Goal: Communication & Community: Answer question/provide support

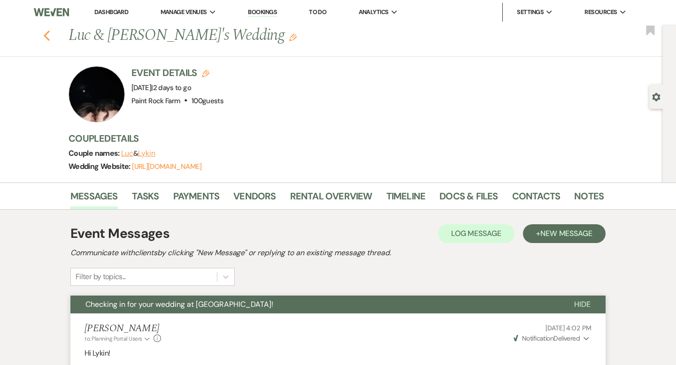
click at [44, 36] on use "button" at bounding box center [47, 36] width 6 height 10
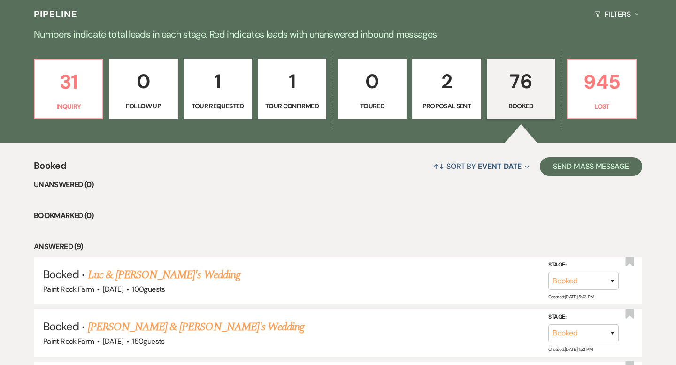
scroll to position [211, 0]
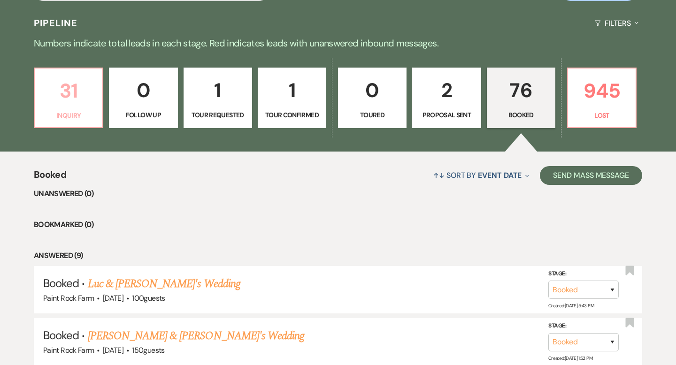
click at [90, 98] on p "31" at bounding box center [68, 90] width 56 height 31
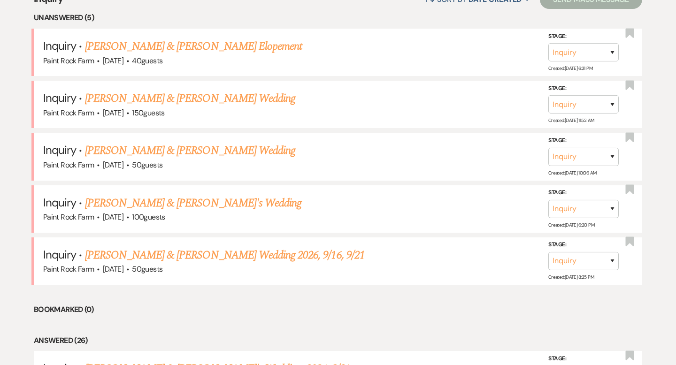
scroll to position [386, 0]
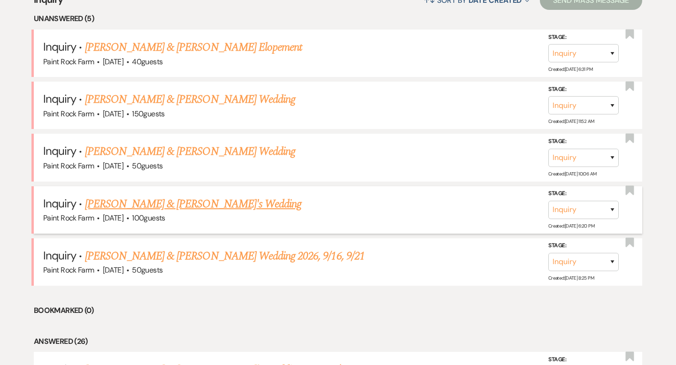
click at [197, 202] on link "[PERSON_NAME] & [PERSON_NAME]'s Wedding" at bounding box center [193, 204] width 217 height 17
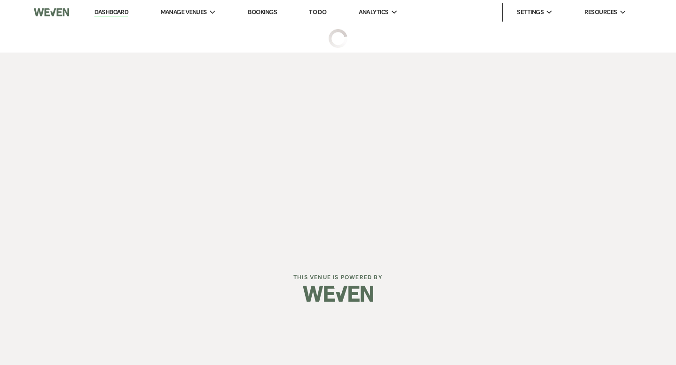
select select "5"
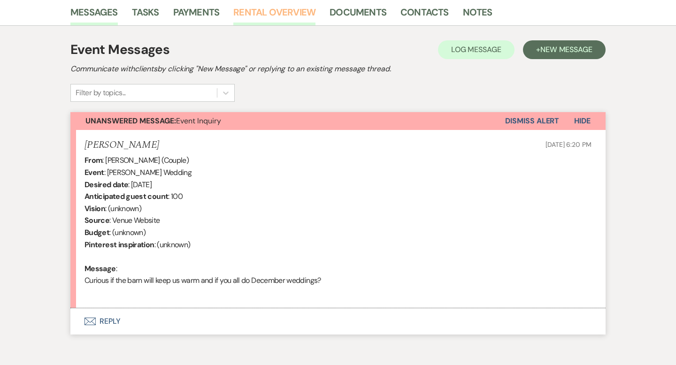
scroll to position [240, 0]
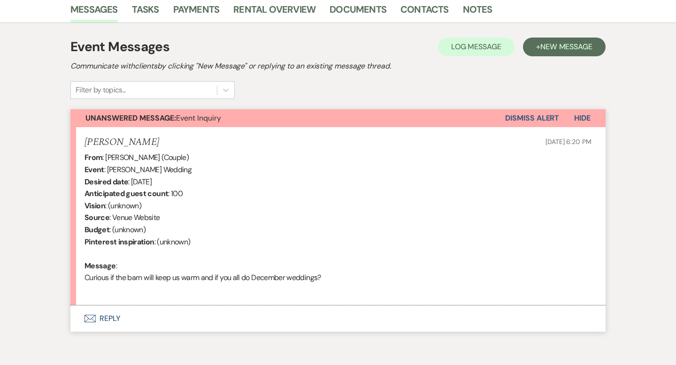
click at [111, 320] on button "Envelope Reply" at bounding box center [337, 319] width 535 height 26
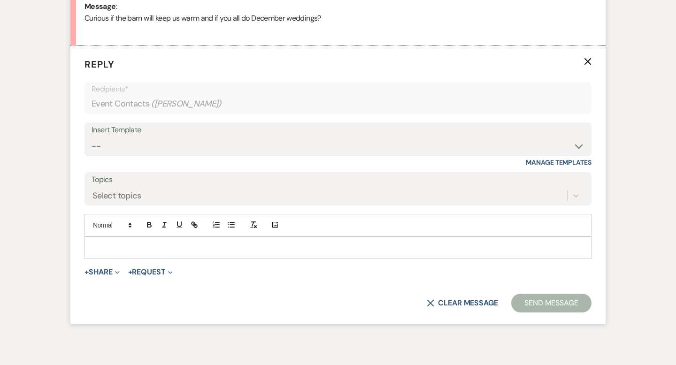
scroll to position [502, 0]
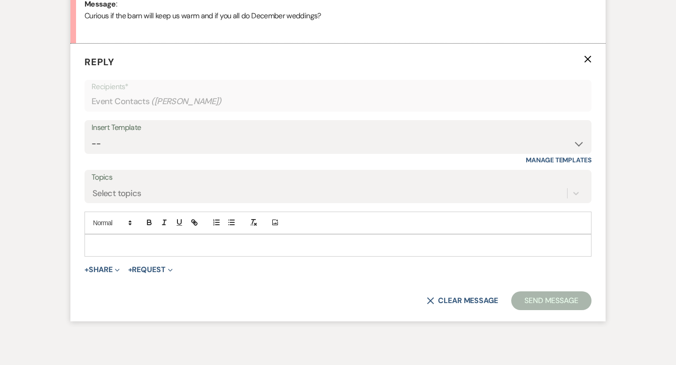
click at [102, 243] on p at bounding box center [338, 245] width 492 height 10
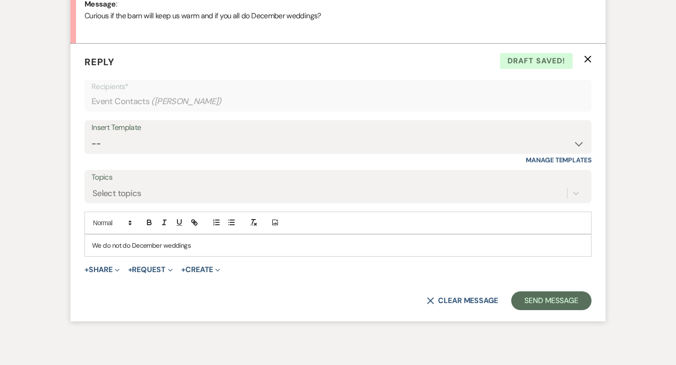
click at [96, 245] on p "We do not do December weddings" at bounding box center [338, 245] width 492 height 10
click at [236, 245] on p "So sorry, but we do not do December weddings" at bounding box center [338, 245] width 492 height 10
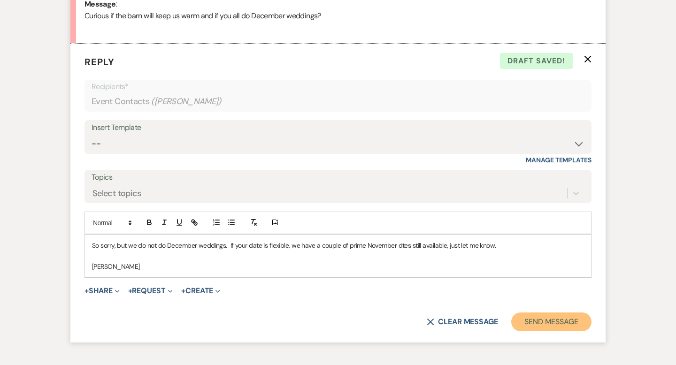
click at [563, 320] on button "Send Message" at bounding box center [552, 322] width 80 height 19
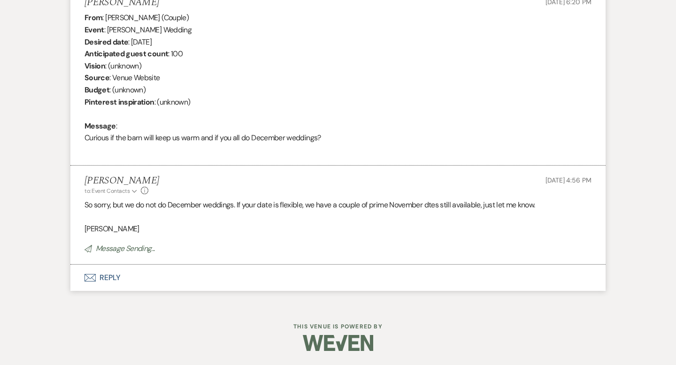
scroll to position [0, 0]
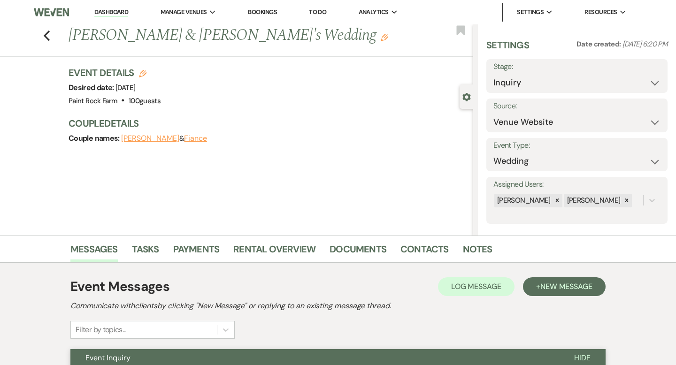
click at [381, 39] on use "button" at bounding box center [385, 38] width 8 height 8
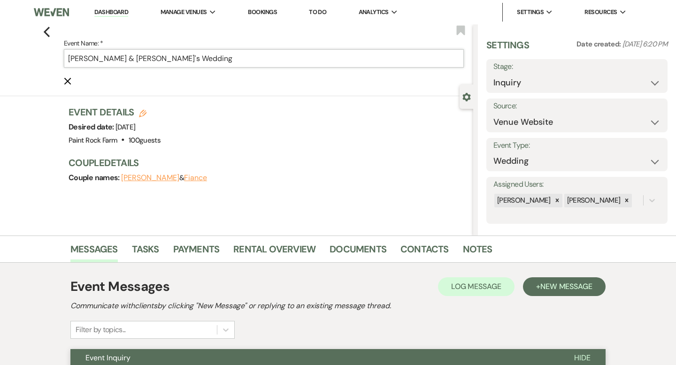
click at [219, 57] on input "[PERSON_NAME] & [PERSON_NAME]'s Wedding" at bounding box center [264, 58] width 400 height 18
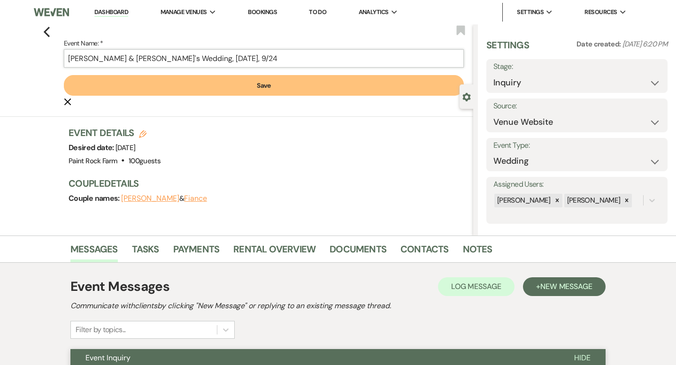
type input "[PERSON_NAME] & [PERSON_NAME]'s Wedding, [DATE], 9/24"
click at [272, 83] on button "Save" at bounding box center [264, 85] width 400 height 21
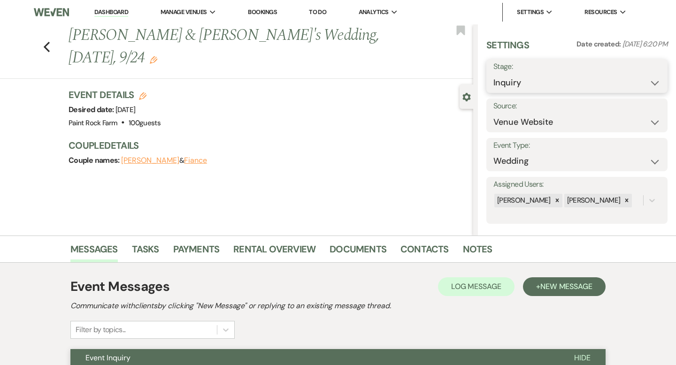
click at [656, 84] on select "Inquiry Follow Up Tour Requested Tour Confirmed Toured Proposal Sent Booked Lost" at bounding box center [577, 83] width 167 height 18
select select "8"
click at [494, 74] on select "Inquiry Follow Up Tour Requested Tour Confirmed Toured Proposal Sent Booked Lost" at bounding box center [577, 83] width 167 height 18
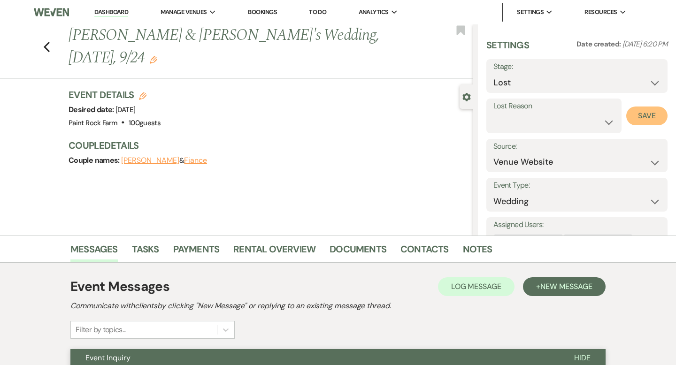
click at [643, 115] on button "Save" at bounding box center [647, 116] width 41 height 19
click at [46, 47] on icon "Previous" at bounding box center [46, 46] width 7 height 11
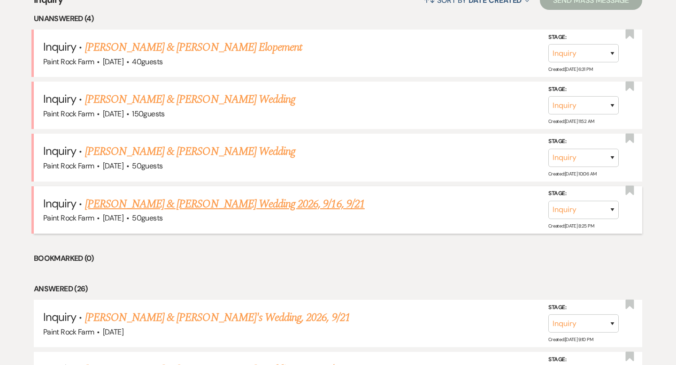
click at [158, 200] on link "[PERSON_NAME] & [PERSON_NAME] Wedding 2026, 9/16, 9/21" at bounding box center [225, 204] width 280 height 17
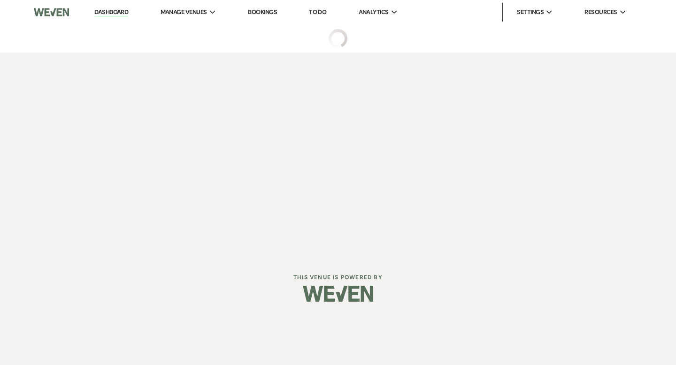
select select "5"
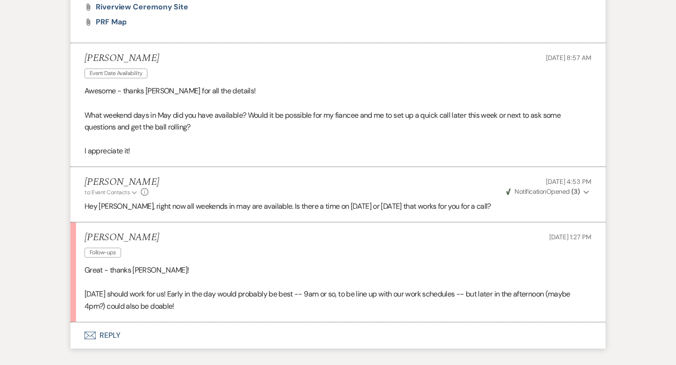
scroll to position [1324, 0]
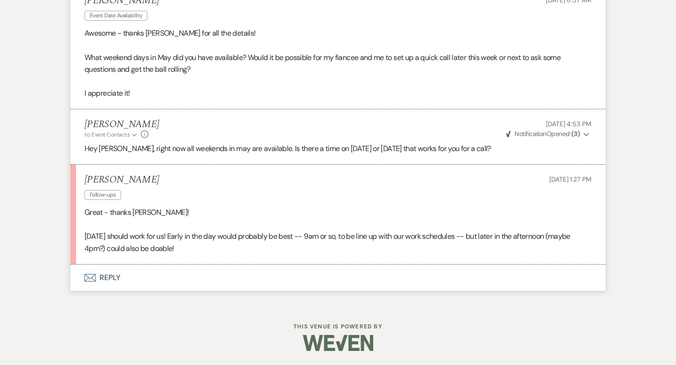
click at [112, 281] on button "Envelope Reply" at bounding box center [337, 278] width 535 height 26
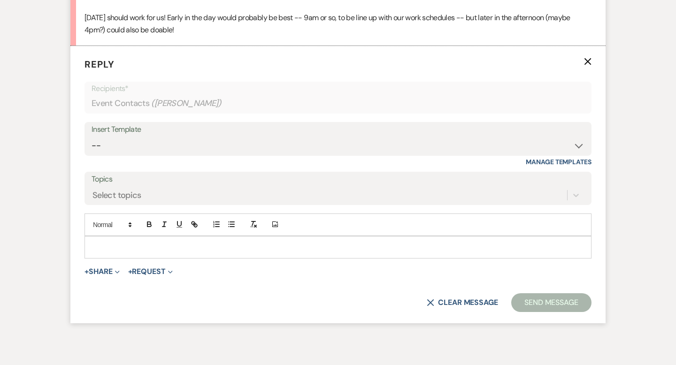
scroll to position [1545, 0]
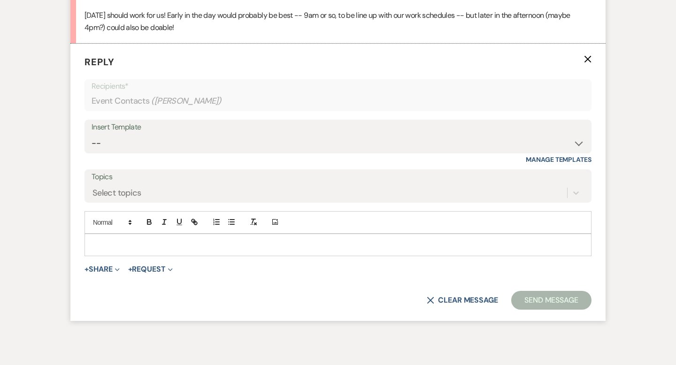
click at [96, 241] on p at bounding box center [338, 245] width 492 height 10
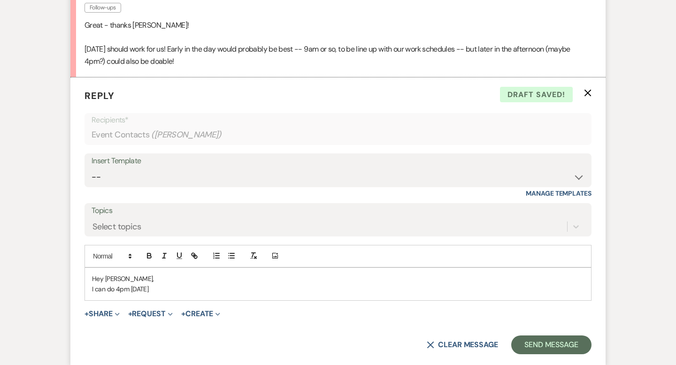
scroll to position [1514, 0]
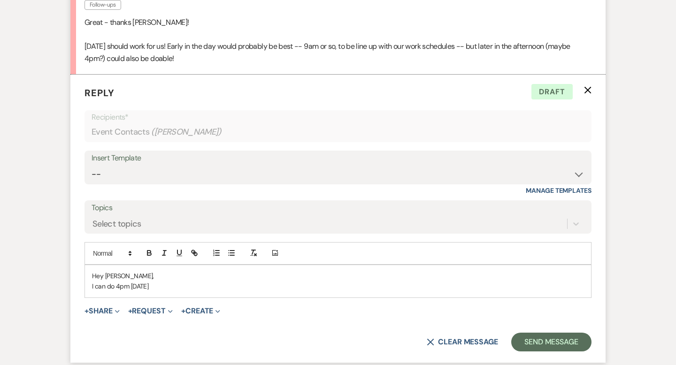
click at [120, 287] on p "I can do 4pm [DATE]" at bounding box center [338, 286] width 492 height 10
click at [192, 284] on p "I can do 4 or 4:30 pm [DATE]" at bounding box center [338, 286] width 492 height 10
click at [140, 286] on p "I can do 4 or 4:30 pm [DATE]." at bounding box center [338, 286] width 492 height 10
click at [179, 287] on p "I can do 4 pm [DATE]." at bounding box center [338, 286] width 492 height 10
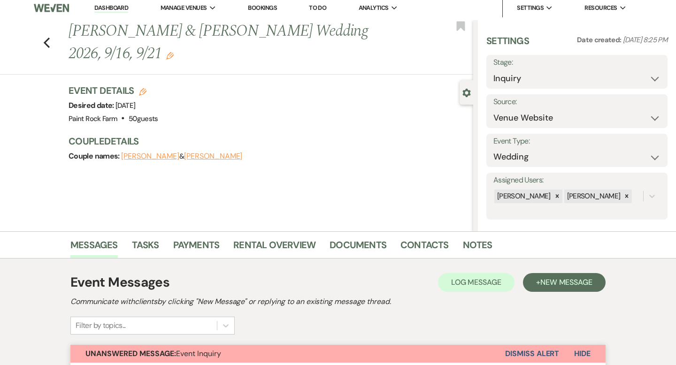
scroll to position [0, 0]
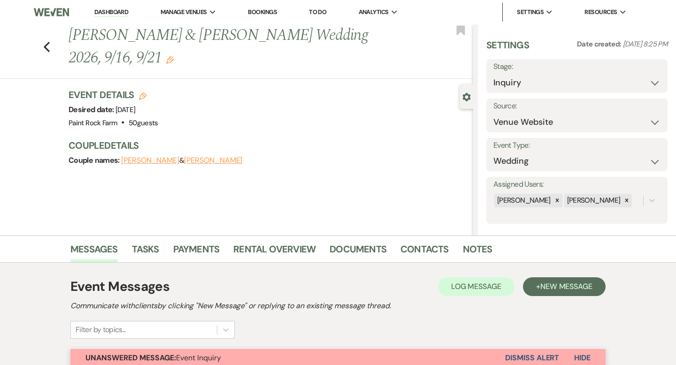
click at [196, 162] on button "[PERSON_NAME]" at bounding box center [213, 161] width 58 height 8
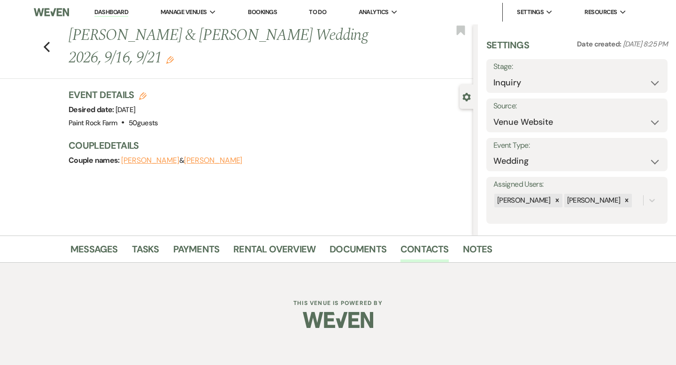
select select "1"
select select "email"
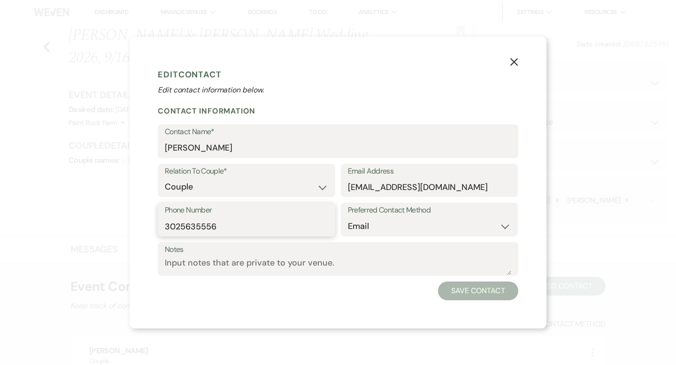
drag, startPoint x: 224, startPoint y: 227, endPoint x: 165, endPoint y: 228, distance: 59.2
click at [165, 228] on input "3025635556" at bounding box center [246, 226] width 163 height 18
click at [512, 60] on use "button" at bounding box center [515, 62] width 8 height 8
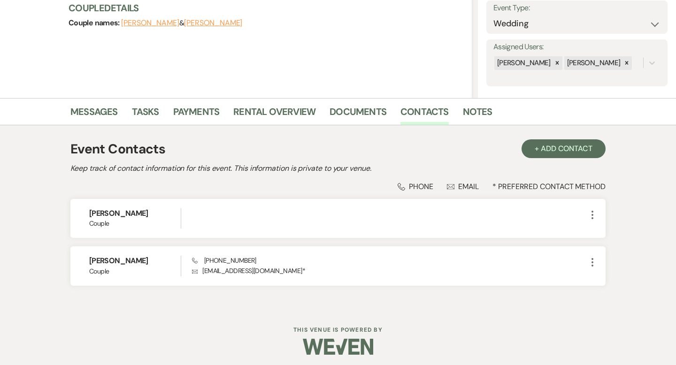
scroll to position [141, 0]
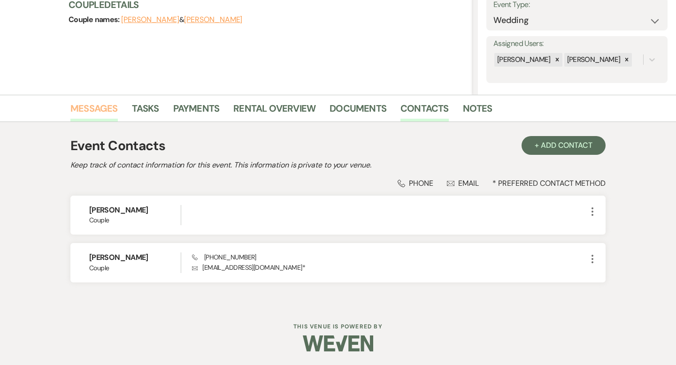
click at [89, 110] on link "Messages" at bounding box center [93, 111] width 47 height 21
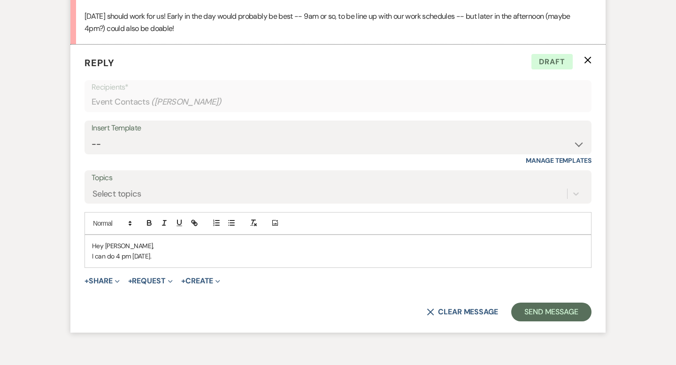
scroll to position [1546, 0]
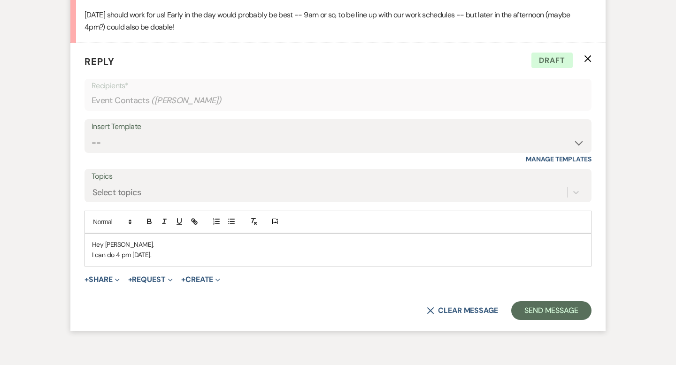
click at [180, 256] on p "I can do 4 pm [DATE]." at bounding box center [338, 255] width 492 height 10
click at [204, 255] on p "I can do 4 pm [DATE]. Call you on [PHONE_NUMBER]" at bounding box center [338, 255] width 492 height 10
click at [220, 255] on p "I can do 4 pm [DATE]. Call you on [PHONE_NUMBER]" at bounding box center [338, 255] width 492 height 10
click at [247, 256] on p "I can do 4 pm [DATE]. Call you on [PHONE_NUMBER]" at bounding box center [338, 255] width 492 height 10
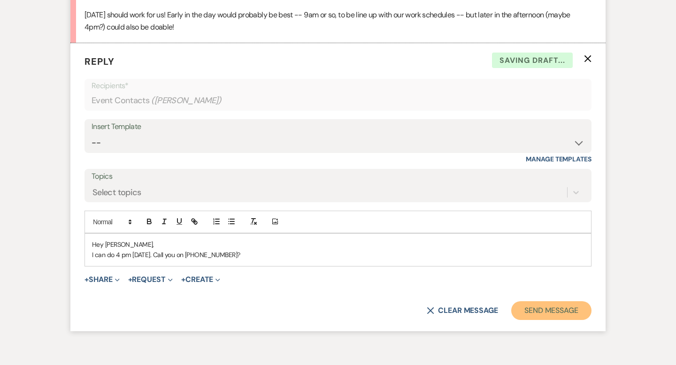
click at [532, 309] on button "Send Message" at bounding box center [552, 311] width 80 height 19
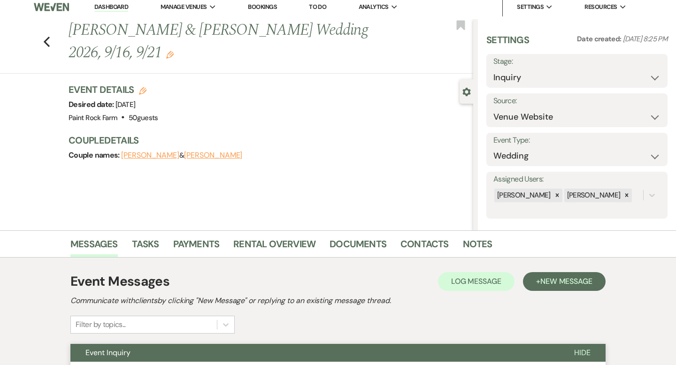
scroll to position [0, 0]
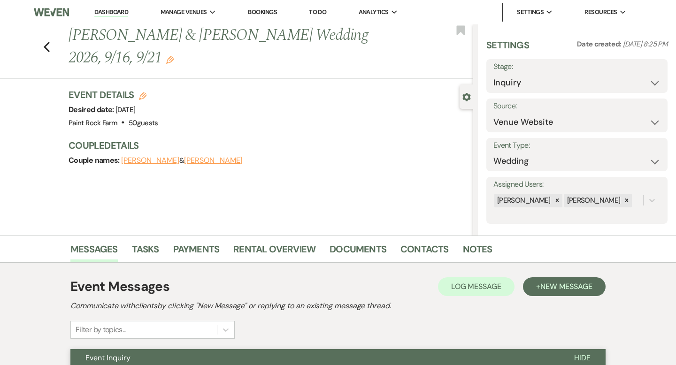
click at [166, 59] on icon "Edit" at bounding box center [170, 60] width 8 height 8
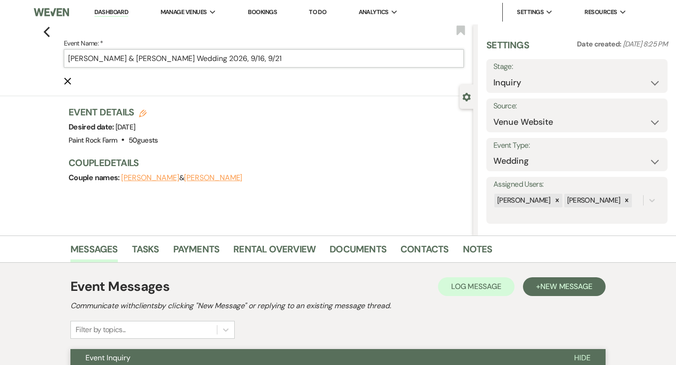
click at [276, 60] on input "[PERSON_NAME] & [PERSON_NAME] Wedding 2026, 9/16, 9/21" at bounding box center [264, 58] width 400 height 18
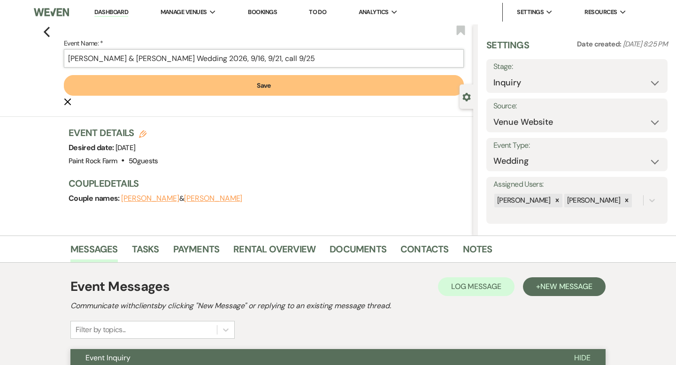
type input "[PERSON_NAME] & [PERSON_NAME] Wedding 2026, 9/16, 9/21, call 9/25"
click at [265, 87] on button "Save" at bounding box center [264, 85] width 400 height 21
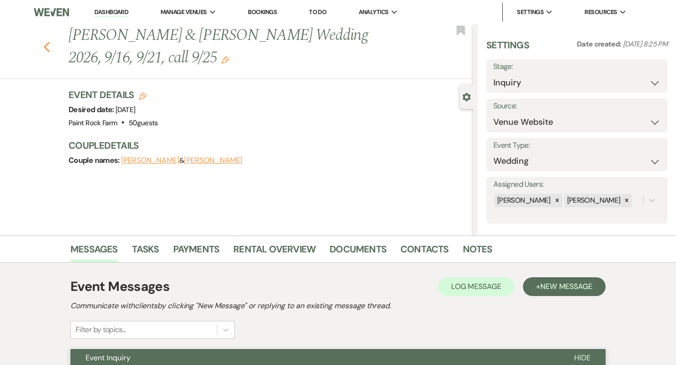
click at [47, 47] on icon "Previous" at bounding box center [46, 46] width 7 height 11
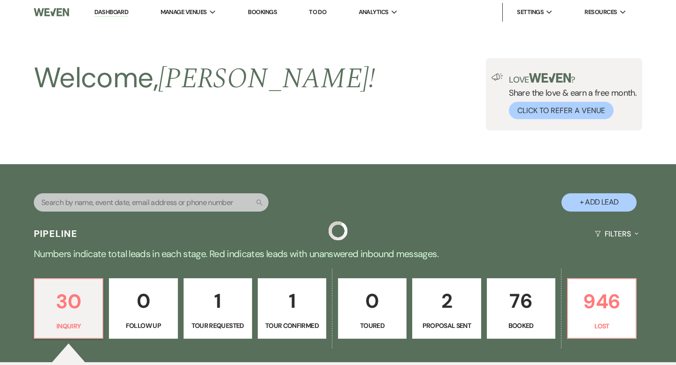
scroll to position [386, 0]
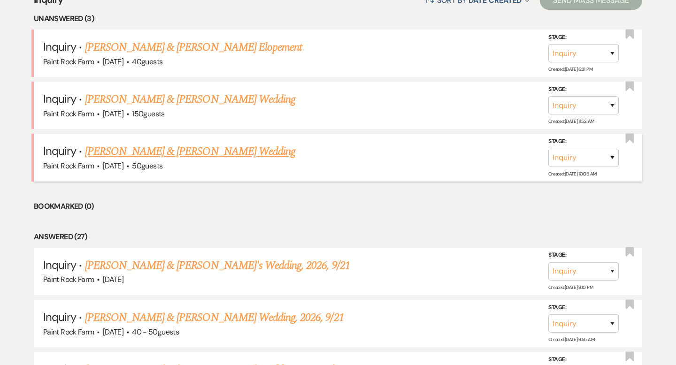
click at [159, 153] on link "[PERSON_NAME] & [PERSON_NAME] Wedding" at bounding box center [190, 151] width 210 height 17
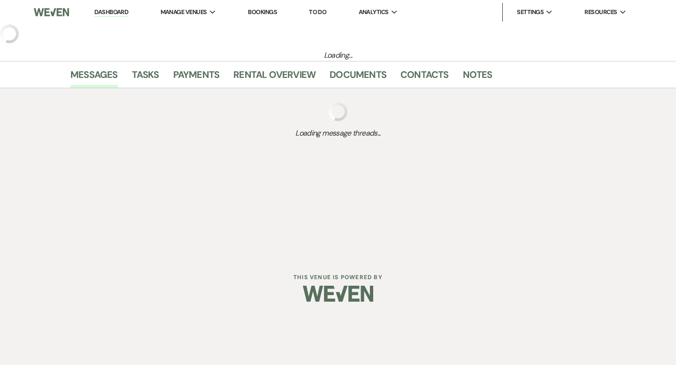
select select "5"
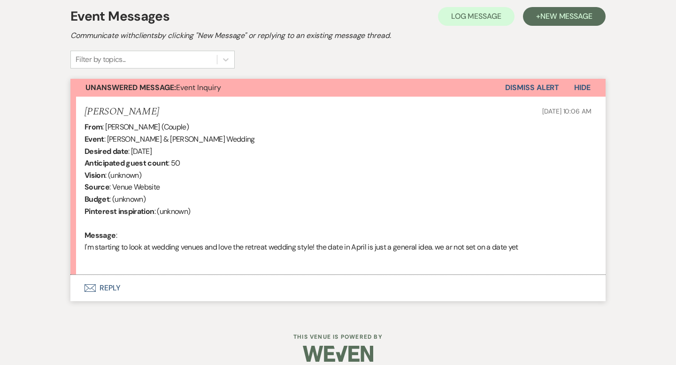
scroll to position [275, 0]
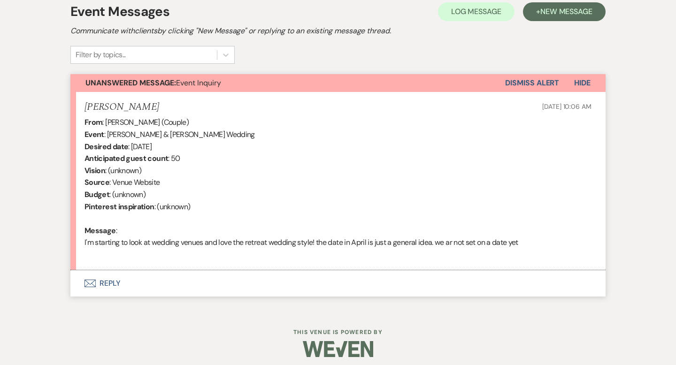
click at [112, 285] on button "Envelope Reply" at bounding box center [337, 284] width 535 height 26
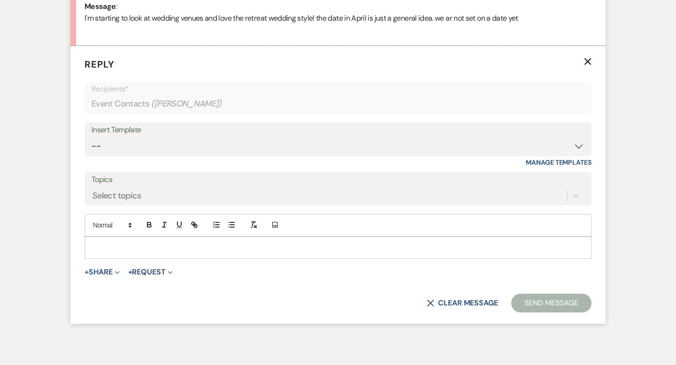
scroll to position [502, 0]
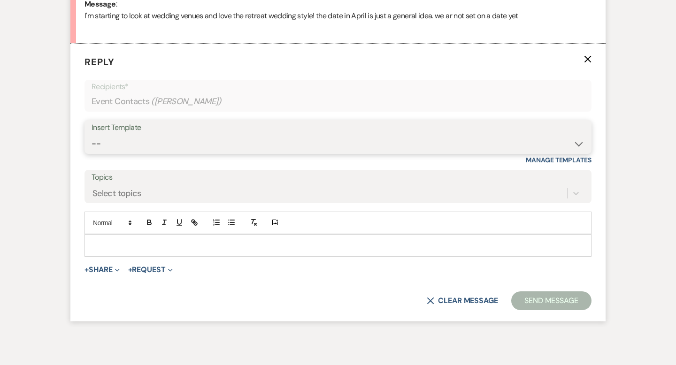
click at [579, 144] on select "-- Tour Request Response Contract (Pre-Booked Leads) Inquiry Follow Up Thank yo…" at bounding box center [338, 144] width 493 height 18
select select "2911"
click at [92, 135] on select "-- Tour Request Response Contract (Pre-Booked Leads) Inquiry Follow Up Thank yo…" at bounding box center [338, 144] width 493 height 18
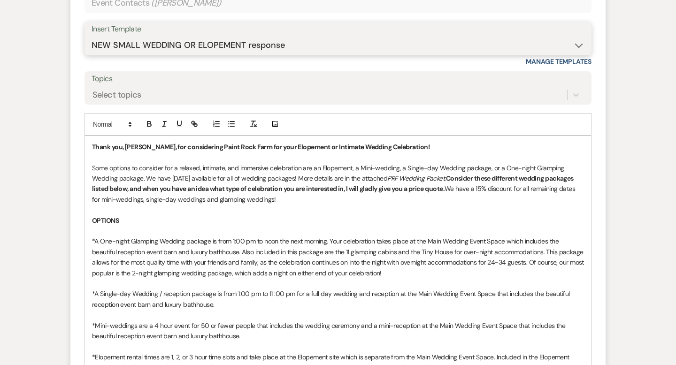
scroll to position [605, 0]
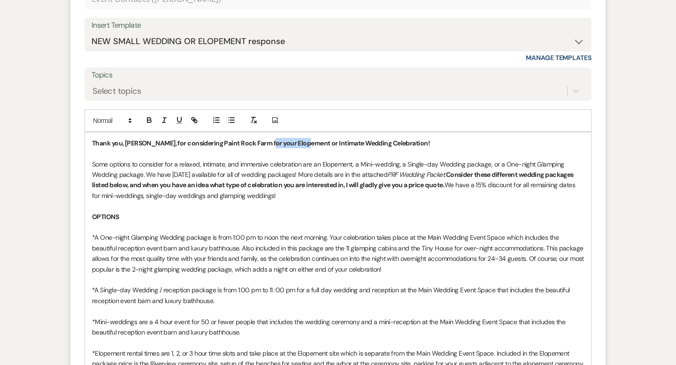
drag, startPoint x: 260, startPoint y: 142, endPoint x: 301, endPoint y: 145, distance: 40.5
click at [301, 145] on strong "Thank you, [PERSON_NAME], for considering Paint Rock Farm for your Elopement or…" at bounding box center [261, 143] width 338 height 8
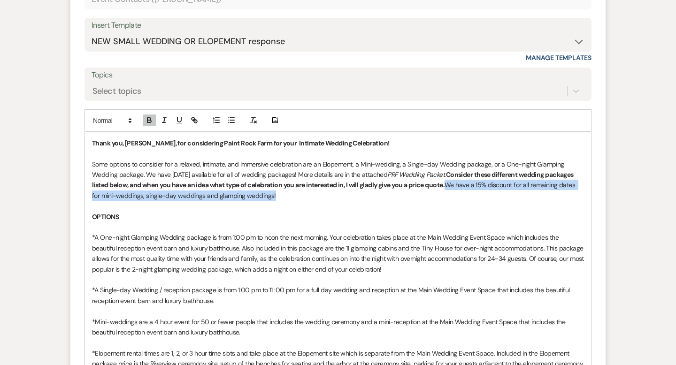
drag, startPoint x: 481, startPoint y: 185, endPoint x: 488, endPoint y: 194, distance: 11.7
click at [488, 194] on p "Some options to consider for a relaxed, intimate, and immersive celebration are…" at bounding box center [338, 180] width 492 height 42
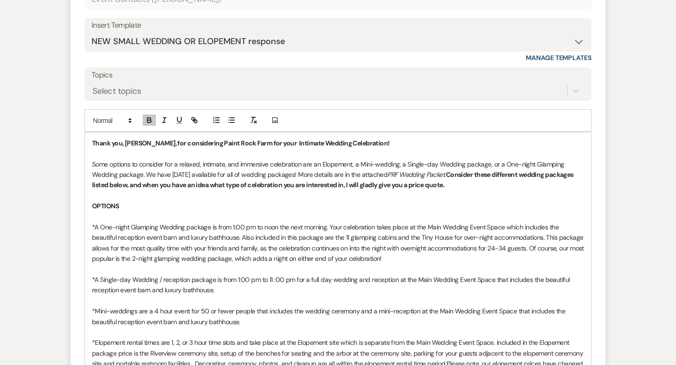
click at [112, 227] on p "*A One-night Glamping Wedding package is from 1:00 pm to noon the next morning.…" at bounding box center [338, 243] width 492 height 42
drag, startPoint x: 99, startPoint y: 226, endPoint x: 137, endPoint y: 225, distance: 38.1
click at [137, 225] on p "*A One or two -night Glamping Wedding package is from 1:00 pm to noon the next …" at bounding box center [338, 243] width 492 height 42
drag, startPoint x: 101, startPoint y: 226, endPoint x: 205, endPoint y: 225, distance: 104.8
click at [205, 225] on p "*A One or two -night Glamping Wedding package is from 1:00 pm to noon the next …" at bounding box center [338, 243] width 492 height 42
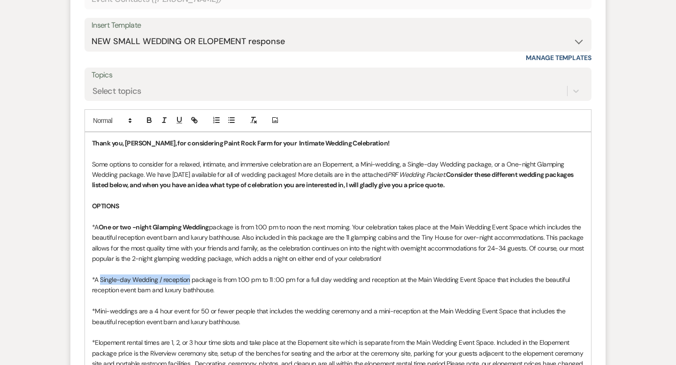
drag, startPoint x: 100, startPoint y: 278, endPoint x: 189, endPoint y: 278, distance: 89.2
click at [189, 278] on p "*A Single-day Wedding / reception package is from 1:00 pm to 11 :00 pm for a fu…" at bounding box center [338, 285] width 492 height 21
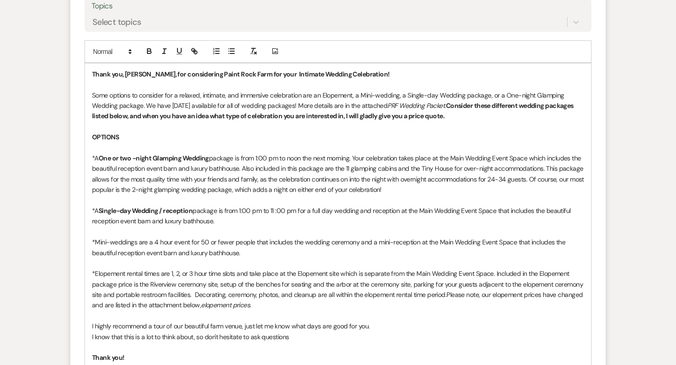
scroll to position [675, 0]
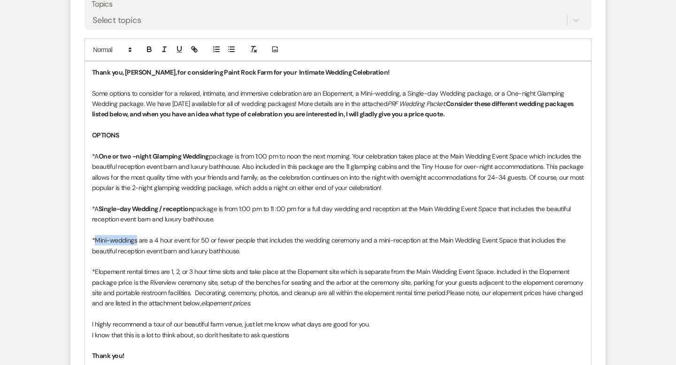
drag, startPoint x: 95, startPoint y: 239, endPoint x: 137, endPoint y: 240, distance: 41.8
click at [137, 240] on p "*Mini-weddings are a 4 hour event for 50 or fewer people that includes the wedd…" at bounding box center [338, 245] width 492 height 21
drag, startPoint x: 95, startPoint y: 271, endPoint x: 126, endPoint y: 271, distance: 31.0
click at [126, 271] on p "*Elopement rental times are 1, 2, or 3 hour time slots and take place at the El…" at bounding box center [338, 288] width 492 height 42
click at [303, 227] on p at bounding box center [338, 230] width 492 height 10
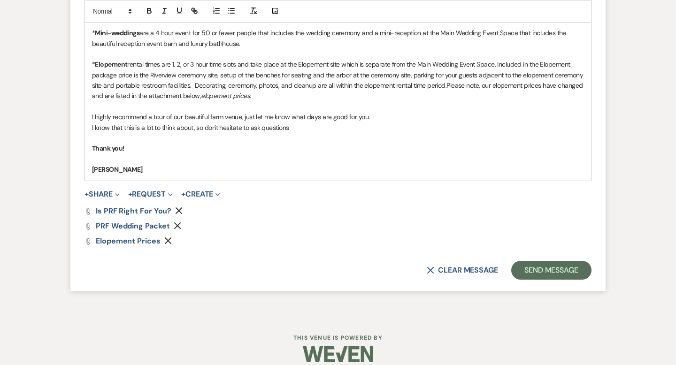
scroll to position [894, 0]
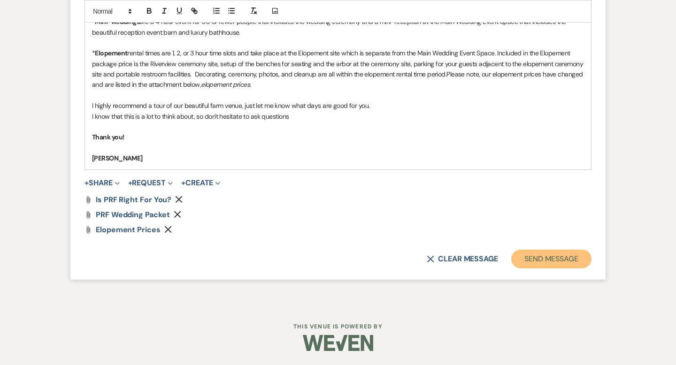
click at [536, 262] on button "Send Message" at bounding box center [552, 259] width 80 height 19
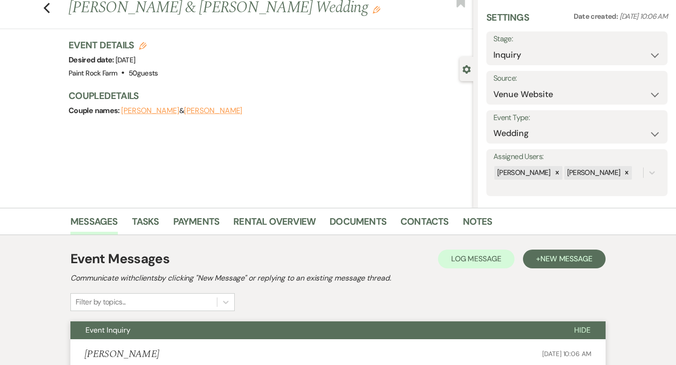
scroll to position [0, 0]
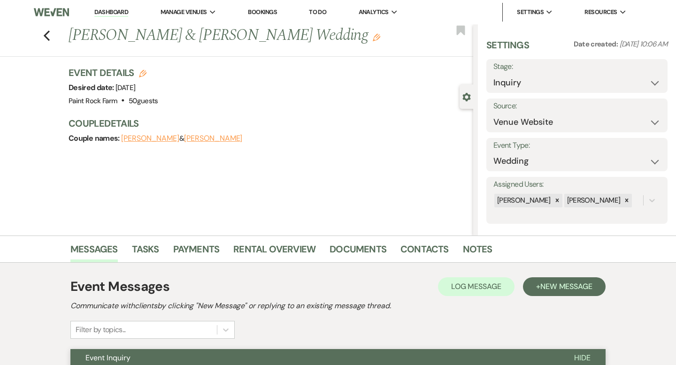
click at [373, 38] on icon "Edit" at bounding box center [377, 38] width 8 height 8
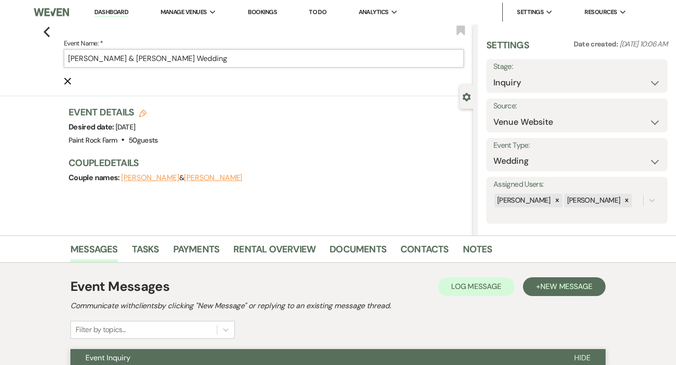
click at [184, 58] on input "[PERSON_NAME] & [PERSON_NAME] Wedding" at bounding box center [264, 58] width 400 height 18
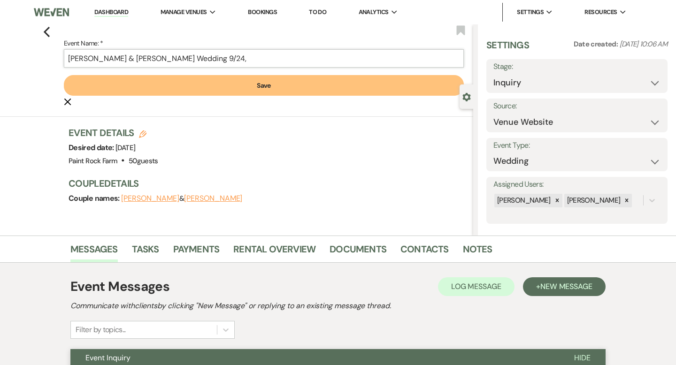
click at [172, 58] on input "[PERSON_NAME] & [PERSON_NAME] Wedding 9/24," at bounding box center [264, 58] width 400 height 18
type input "[PERSON_NAME] & [PERSON_NAME] Wedding 2026, 9/24,"
click at [262, 86] on button "Save" at bounding box center [264, 85] width 400 height 21
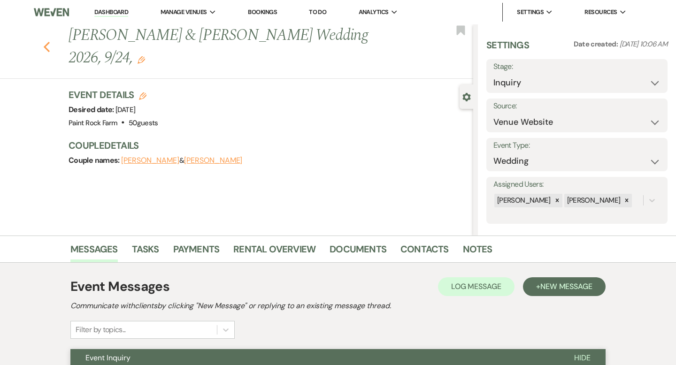
click at [46, 42] on use "button" at bounding box center [47, 47] width 6 height 10
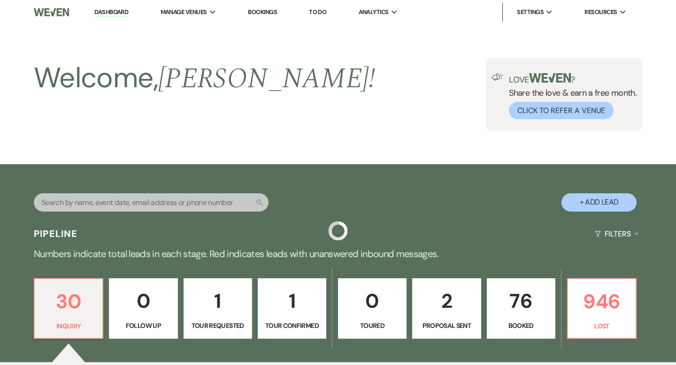
scroll to position [386, 0]
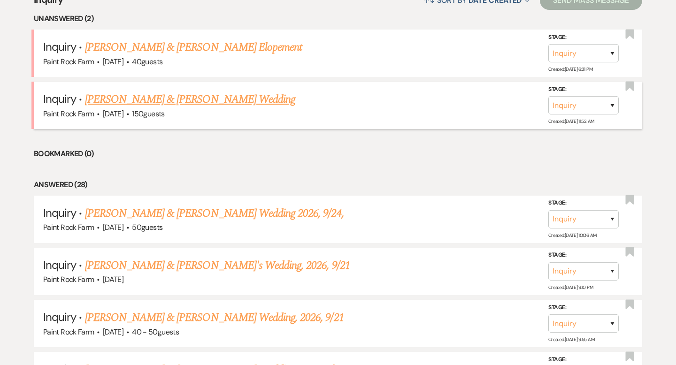
click at [155, 101] on link "[PERSON_NAME] & [PERSON_NAME] Wedding" at bounding box center [190, 99] width 210 height 17
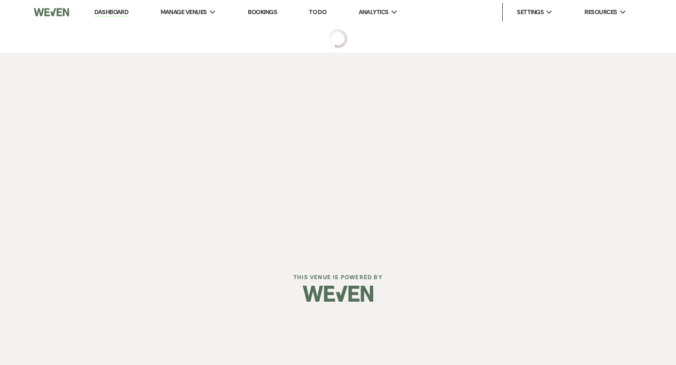
select select "5"
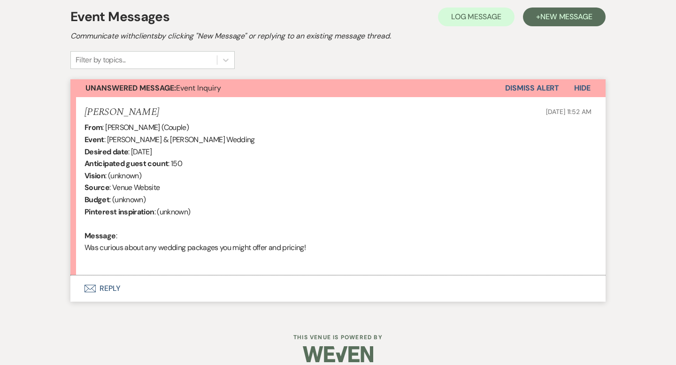
scroll to position [281, 0]
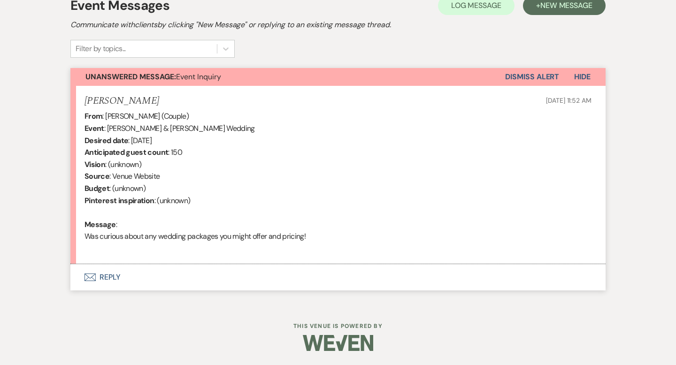
click at [113, 278] on button "Envelope Reply" at bounding box center [337, 277] width 535 height 26
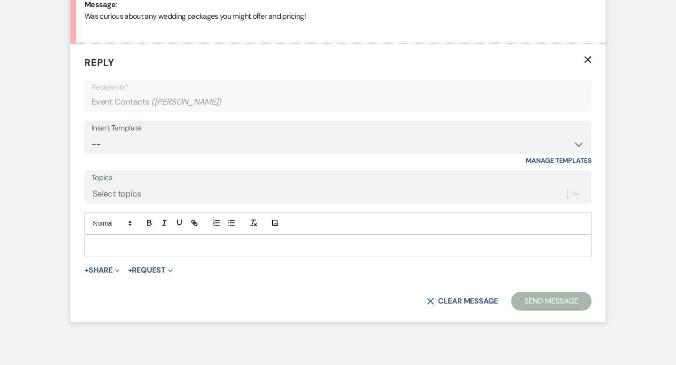
scroll to position [502, 0]
click at [577, 144] on select "-- Tour Request Response Contract (Pre-Booked Leads) Inquiry Follow Up Thank yo…" at bounding box center [338, 144] width 493 height 18
select select "5657"
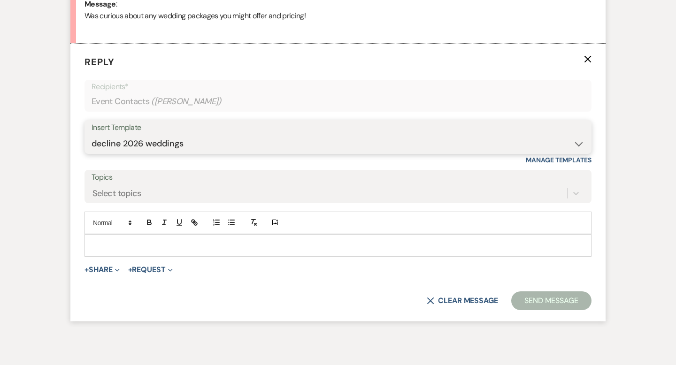
click at [92, 135] on select "-- Tour Request Response Contract (Pre-Booked Leads) Inquiry Follow Up Thank yo…" at bounding box center [338, 144] width 493 height 18
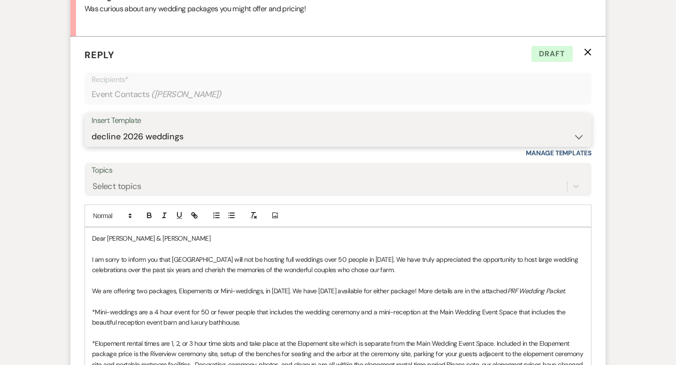
scroll to position [509, 0]
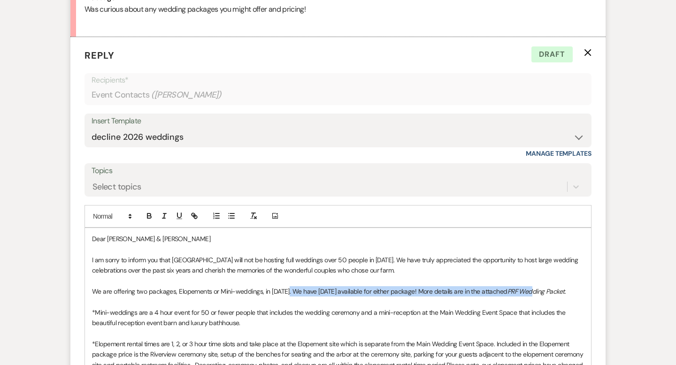
drag, startPoint x: 288, startPoint y: 291, endPoint x: 543, endPoint y: 291, distance: 255.5
click at [543, 291] on p "We are offering two packages, Elopements or Mini-weddings, in [DATE]. We have […" at bounding box center [338, 292] width 492 height 10
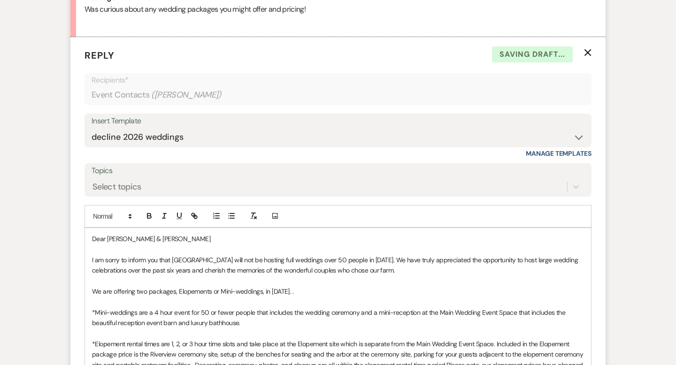
click at [92, 289] on p "We are offering two packages, Elopements or Mini-weddings, in [DATE]. ." at bounding box center [338, 292] width 492 height 10
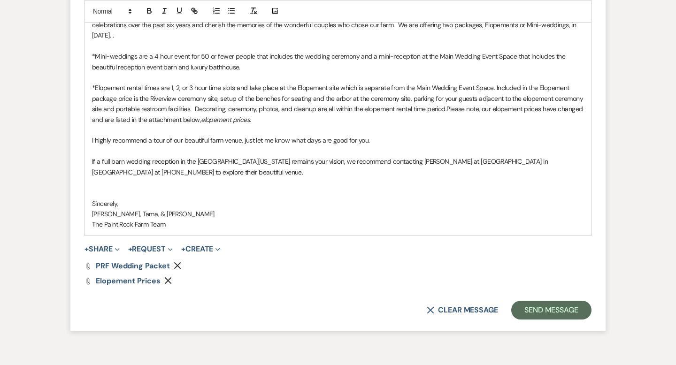
scroll to position [753, 0]
click at [548, 312] on button "Send Message" at bounding box center [552, 311] width 80 height 19
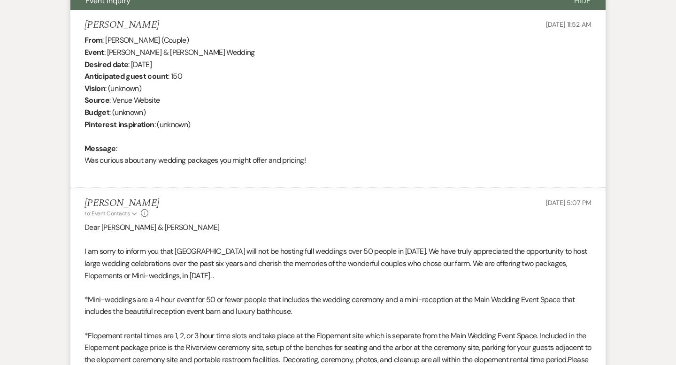
scroll to position [0, 0]
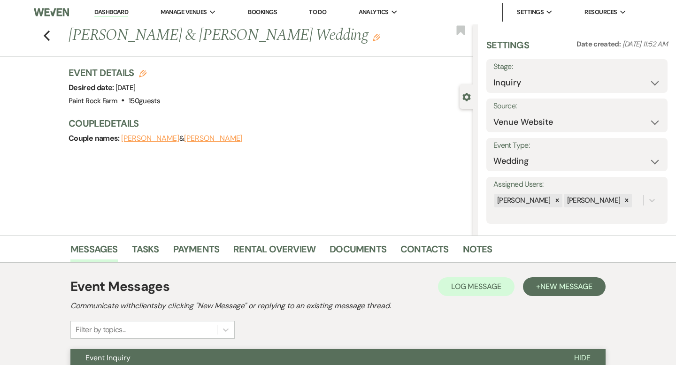
click at [326, 38] on h1 "[PERSON_NAME] & [PERSON_NAME] Wedding Edit" at bounding box center [229, 35] width 320 height 23
click at [373, 37] on use "button" at bounding box center [377, 38] width 8 height 8
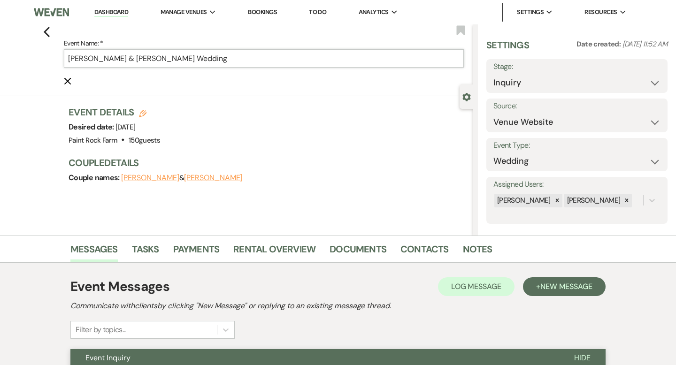
click at [218, 60] on input "[PERSON_NAME] & [PERSON_NAME] Wedding" at bounding box center [264, 58] width 400 height 18
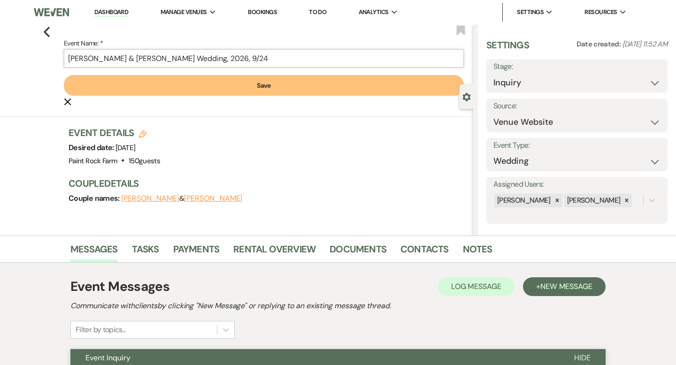
type input "[PERSON_NAME] & [PERSON_NAME] Wedding, 2026, 9/24"
click at [263, 84] on button "Save" at bounding box center [264, 85] width 400 height 21
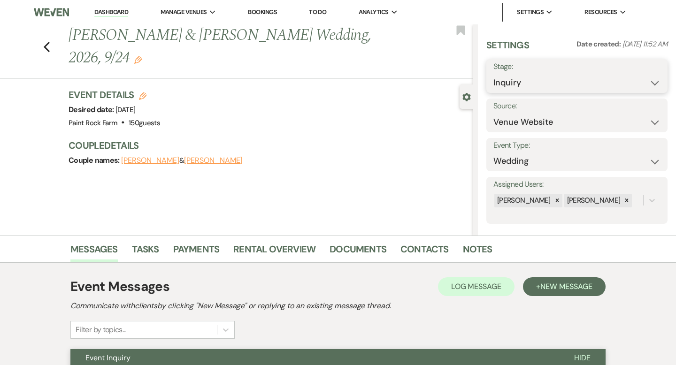
click at [654, 85] on select "Inquiry Follow Up Tour Requested Tour Confirmed Toured Proposal Sent Booked Lost" at bounding box center [577, 83] width 167 height 18
select select "8"
click at [494, 74] on select "Inquiry Follow Up Tour Requested Tour Confirmed Toured Proposal Sent Booked Lost" at bounding box center [577, 83] width 167 height 18
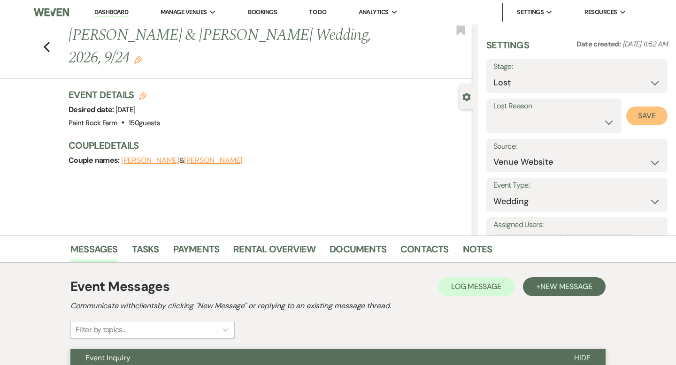
click at [647, 117] on button "Save" at bounding box center [647, 116] width 41 height 19
click at [46, 47] on icon "Previous" at bounding box center [46, 46] width 7 height 11
select select "8"
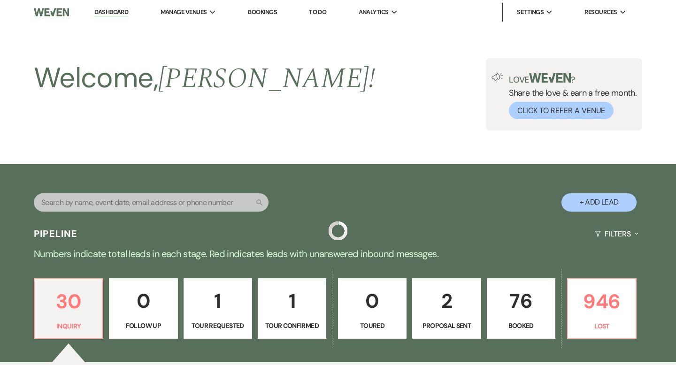
scroll to position [386, 0]
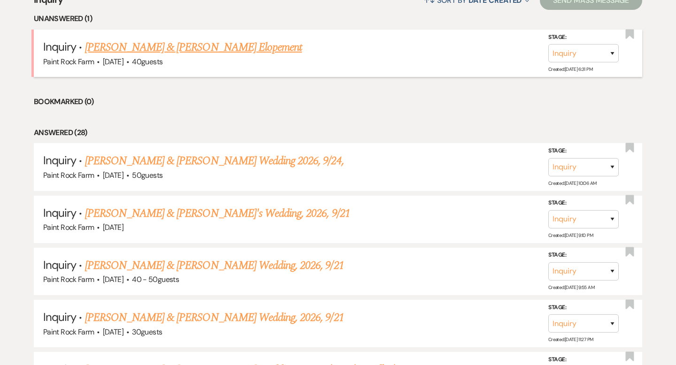
click at [172, 48] on link "[PERSON_NAME] & [PERSON_NAME] Elopement" at bounding box center [193, 47] width 217 height 17
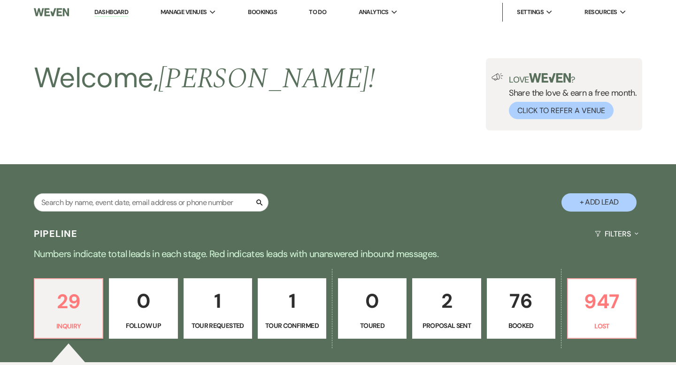
select select "5"
select select "22"
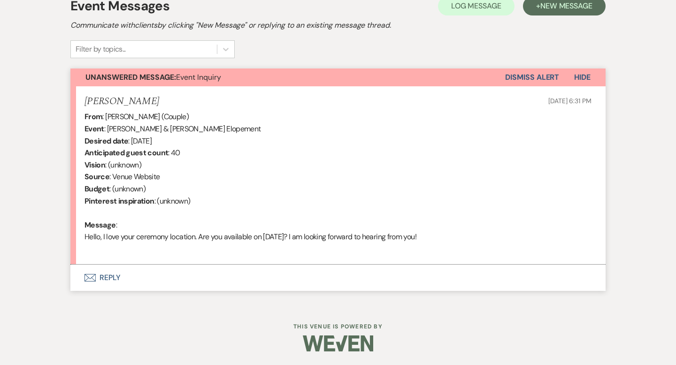
scroll to position [281, 0]
click at [111, 276] on button "Envelope Reply" at bounding box center [337, 277] width 535 height 26
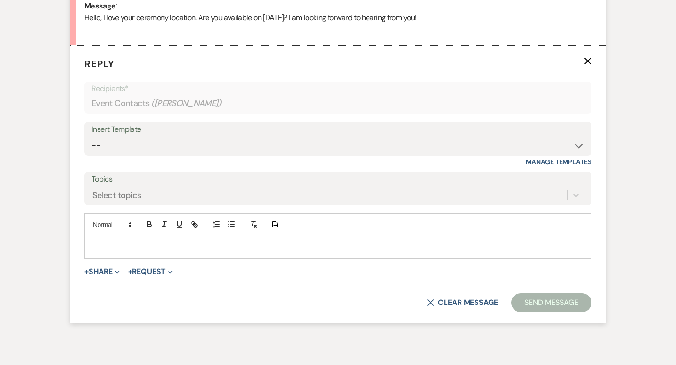
scroll to position [502, 0]
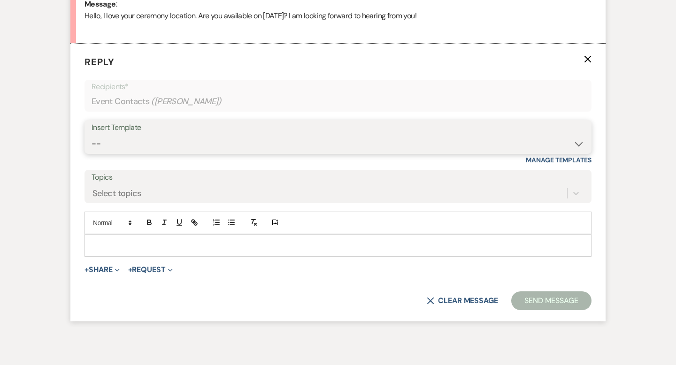
click at [578, 146] on select "-- Tour Request Response Contract (Pre-Booked Leads) Inquiry Follow Up Thank yo…" at bounding box center [338, 144] width 493 height 18
select select "2911"
click at [92, 135] on select "-- Tour Request Response Contract (Pre-Booked Leads) Inquiry Follow Up Thank yo…" at bounding box center [338, 144] width 493 height 18
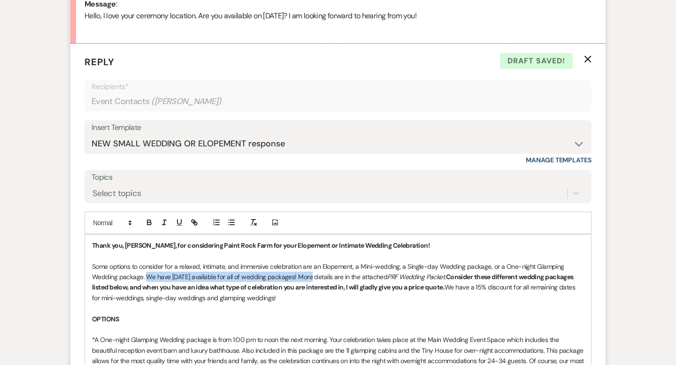
drag, startPoint x: 146, startPoint y: 276, endPoint x: 306, endPoint y: 276, distance: 160.2
click at [306, 276] on p "Some options to consider for a relaxed, intimate, and immersive celebration are…" at bounding box center [338, 283] width 492 height 42
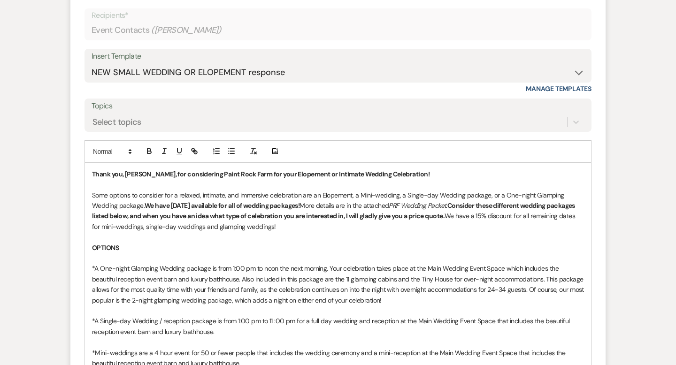
scroll to position [575, 0]
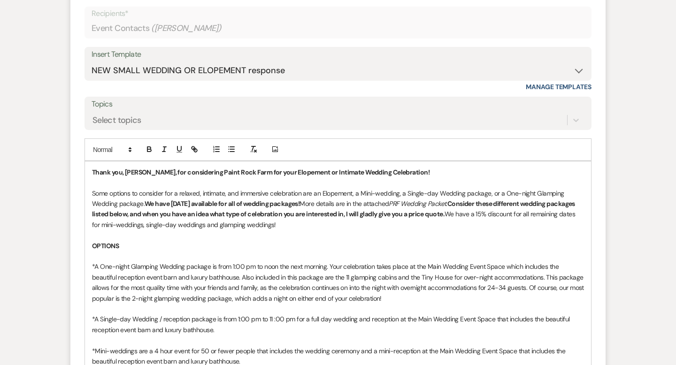
click at [345, 233] on p at bounding box center [338, 235] width 492 height 10
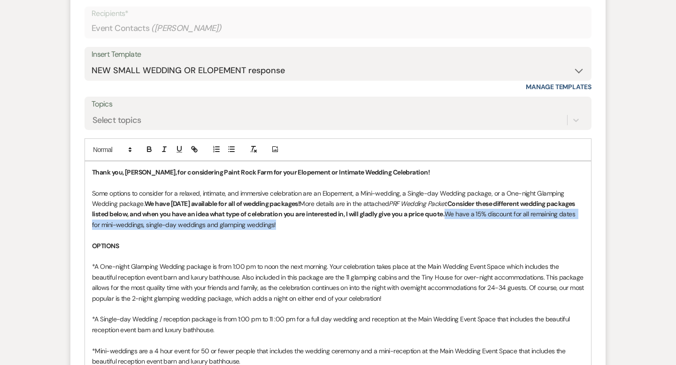
drag, startPoint x: 481, startPoint y: 215, endPoint x: 490, endPoint y: 229, distance: 16.7
click at [490, 229] on p "Some options to consider for a relaxed, intimate, and immersive celebration are…" at bounding box center [338, 209] width 492 height 42
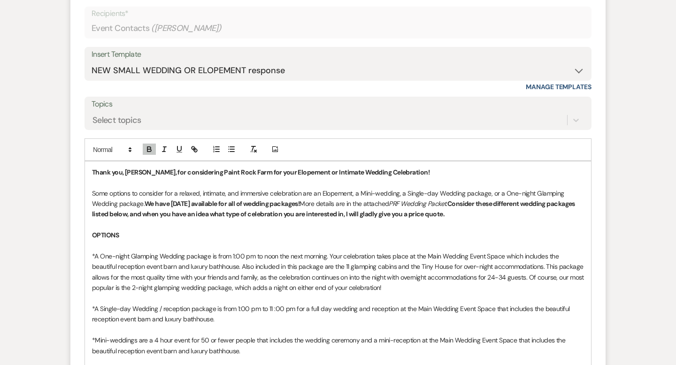
click at [112, 255] on p "*A One-night Glamping Wedding package is from 1:00 pm to noon the next morning.…" at bounding box center [338, 272] width 492 height 42
drag, startPoint x: 100, startPoint y: 255, endPoint x: 206, endPoint y: 255, distance: 106.2
click at [206, 255] on p "*A One or two -night Glamping Wedding package is from 1:00 pm to noon the next …" at bounding box center [338, 272] width 492 height 42
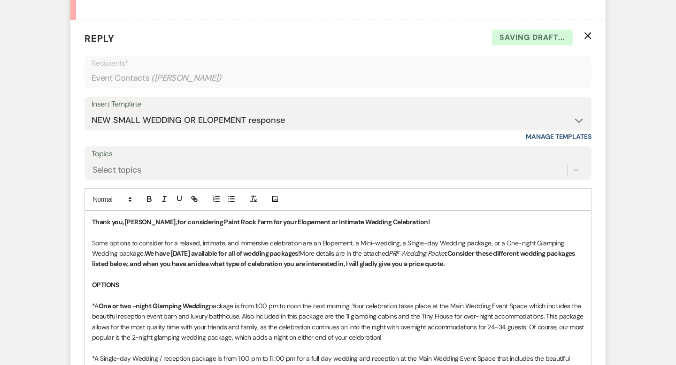
scroll to position [522, 0]
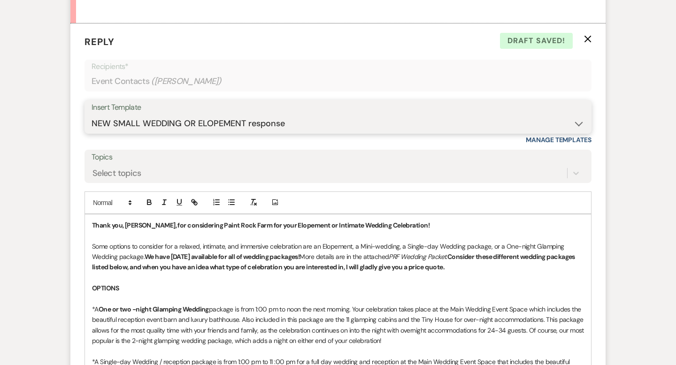
click at [580, 124] on select "-- Tour Request Response Contract (Pre-Booked Leads) Inquiry Follow Up Thank yo…" at bounding box center [338, 124] width 493 height 18
select select "2809"
click at [92, 115] on select "-- Tour Request Response Contract (Pre-Booked Leads) Inquiry Follow Up Thank yo…" at bounding box center [338, 124] width 493 height 18
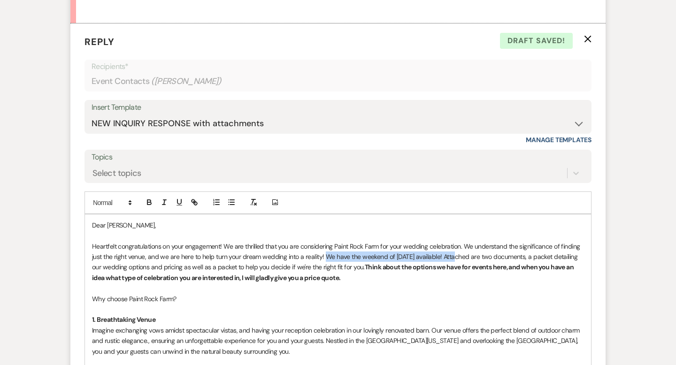
drag, startPoint x: 325, startPoint y: 255, endPoint x: 453, endPoint y: 257, distance: 128.3
click at [453, 257] on p "Heartfelt congratulations on your engagement! We are thrilled that you are cons…" at bounding box center [338, 262] width 492 height 42
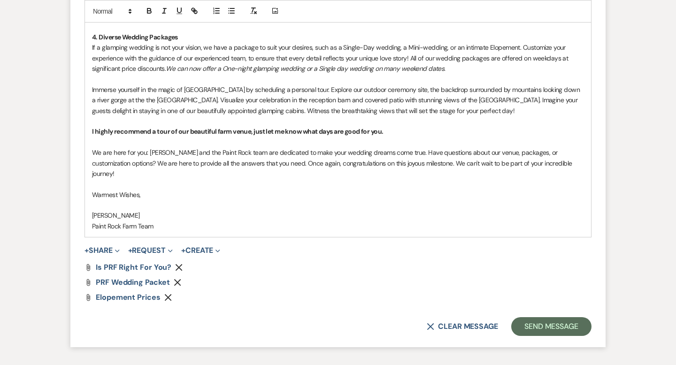
scroll to position [1005, 0]
click at [530, 318] on button "Send Message" at bounding box center [552, 327] width 80 height 19
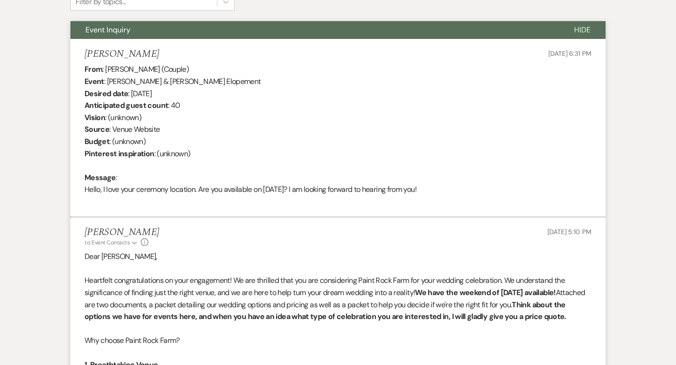
scroll to position [0, 0]
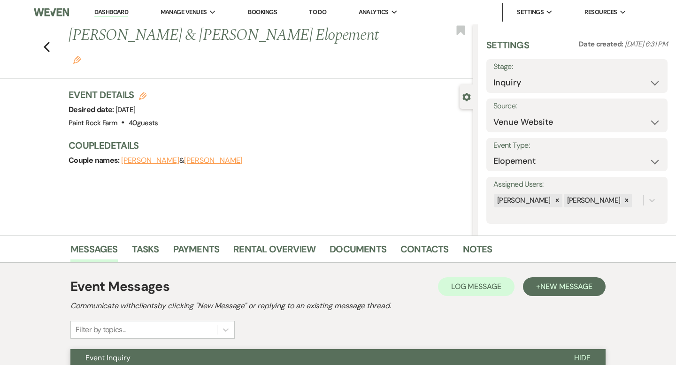
click at [81, 56] on icon "Edit" at bounding box center [77, 60] width 8 height 8
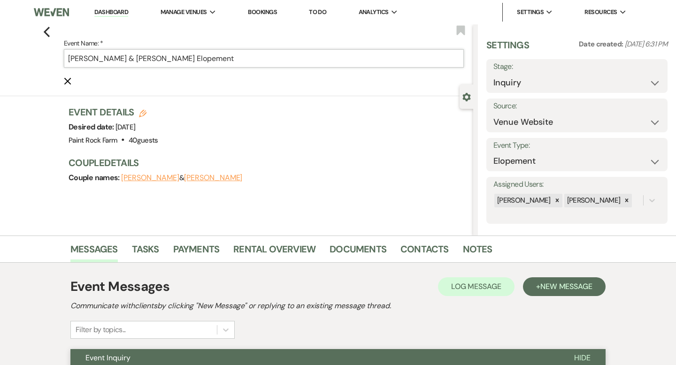
click at [248, 60] on input "[PERSON_NAME] & [PERSON_NAME] Elopement" at bounding box center [264, 58] width 400 height 18
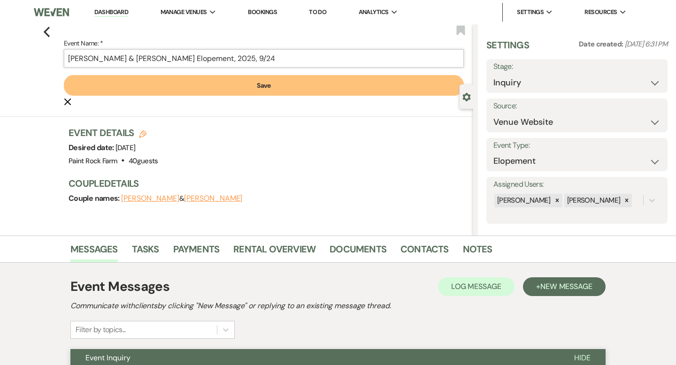
type input "[PERSON_NAME] & [PERSON_NAME] Elopement, 2025, 9/24"
click at [270, 84] on button "Save" at bounding box center [264, 85] width 400 height 21
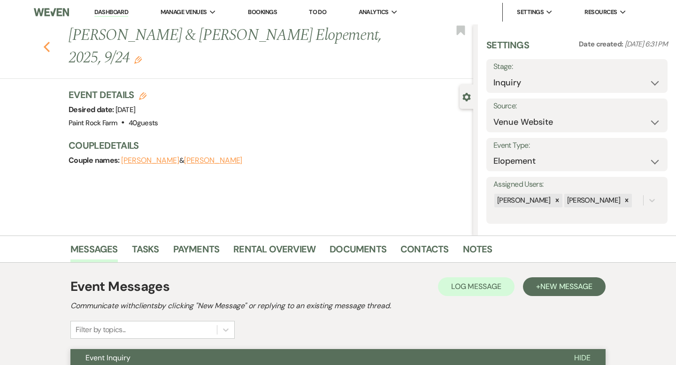
click at [44, 47] on icon "Previous" at bounding box center [46, 46] width 7 height 11
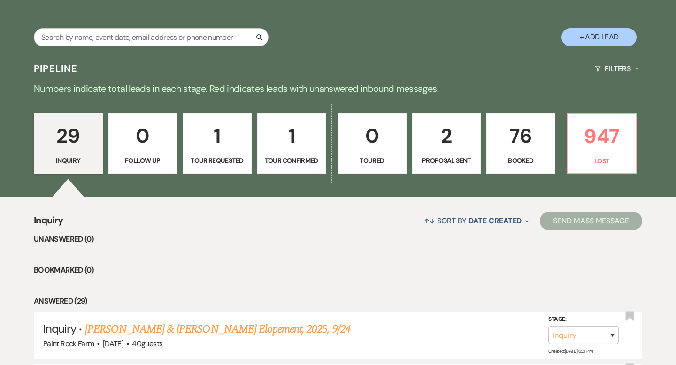
scroll to position [160, 0]
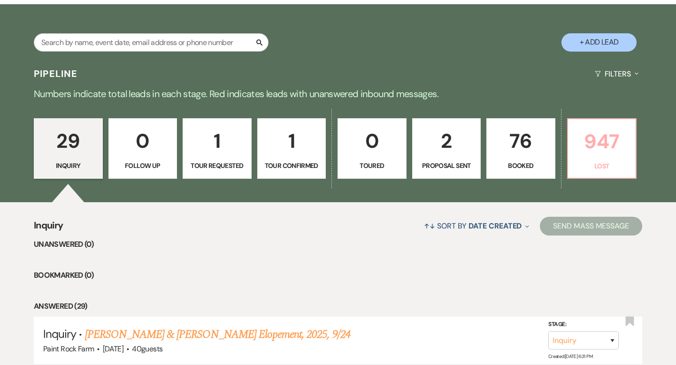
click at [586, 147] on p "947" at bounding box center [602, 141] width 57 height 31
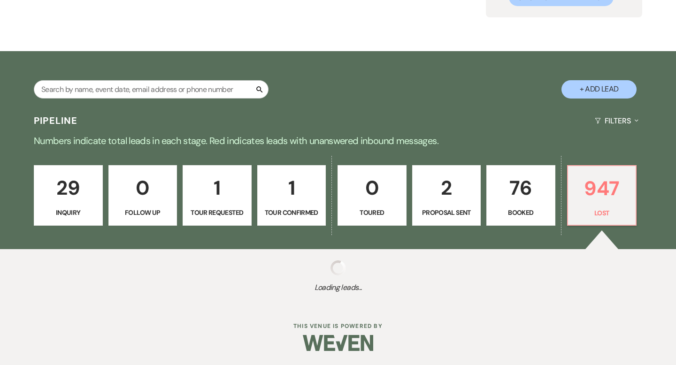
select select "8"
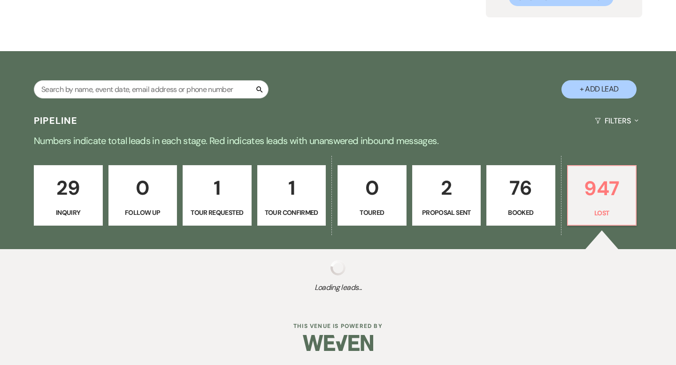
select select "8"
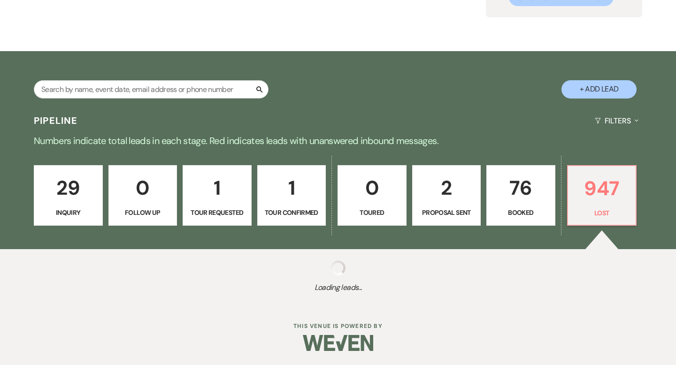
select select "8"
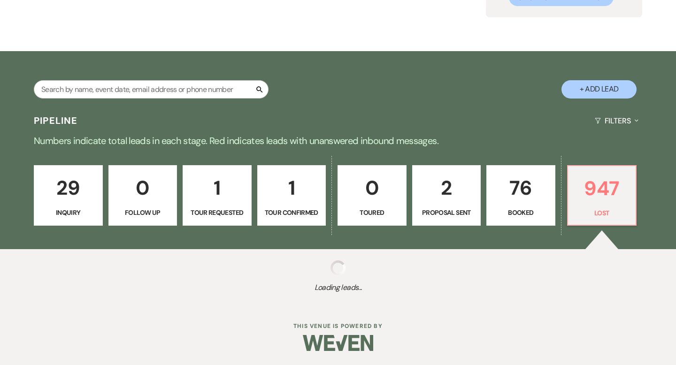
select select "1"
select select "8"
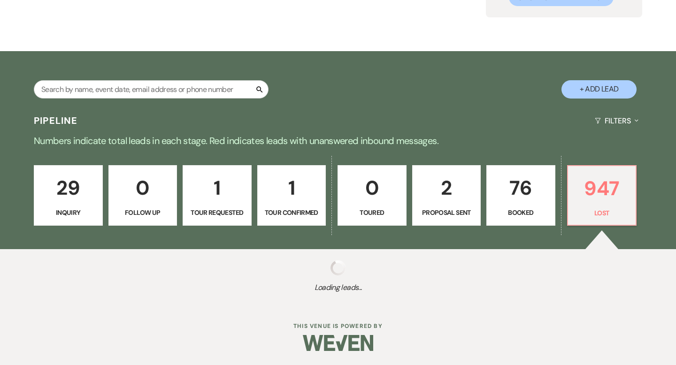
select select "8"
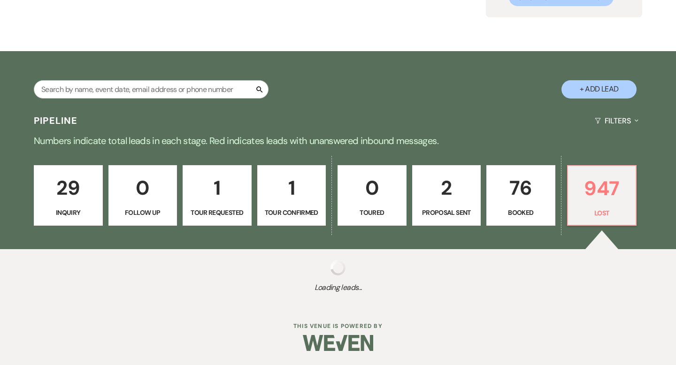
select select "8"
select select "9"
select select "8"
select select "9"
select select "8"
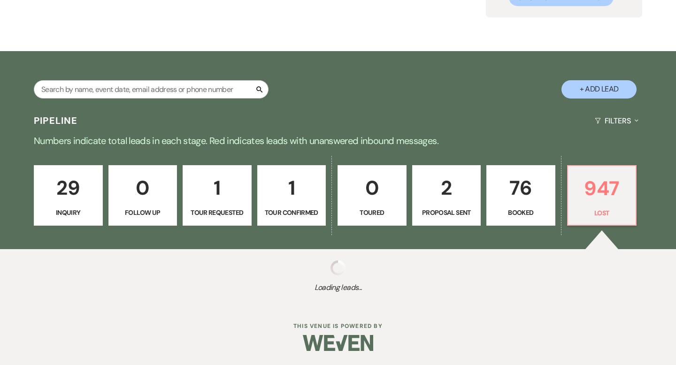
select select "8"
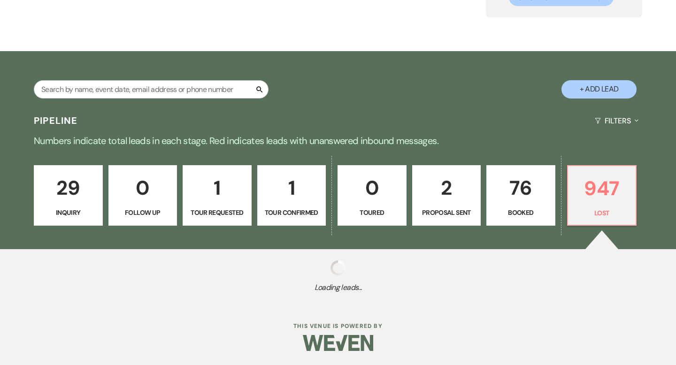
select select "8"
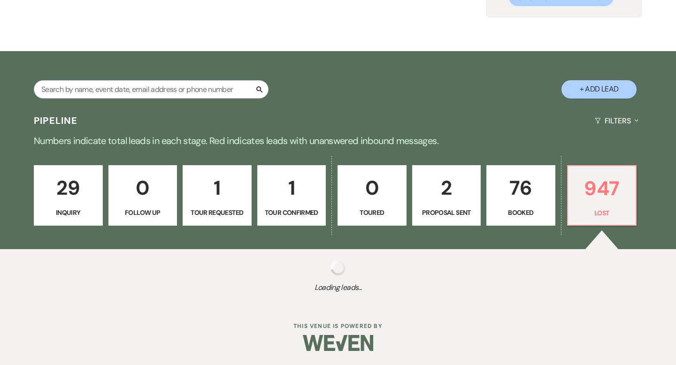
select select "8"
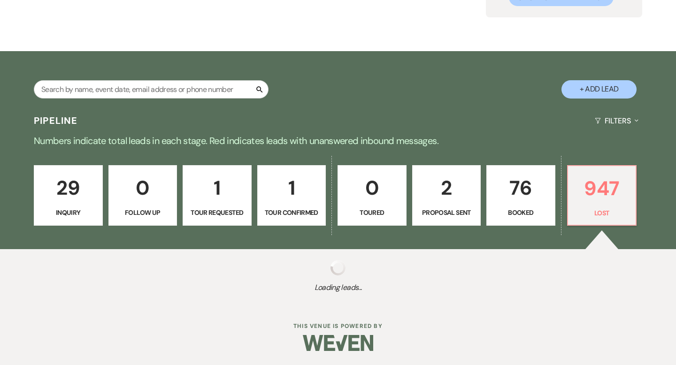
select select "8"
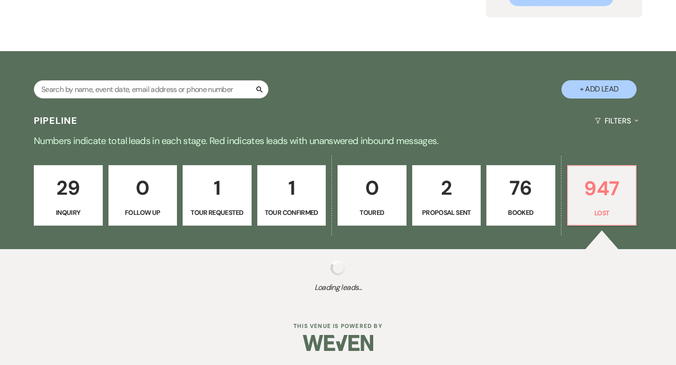
select select "8"
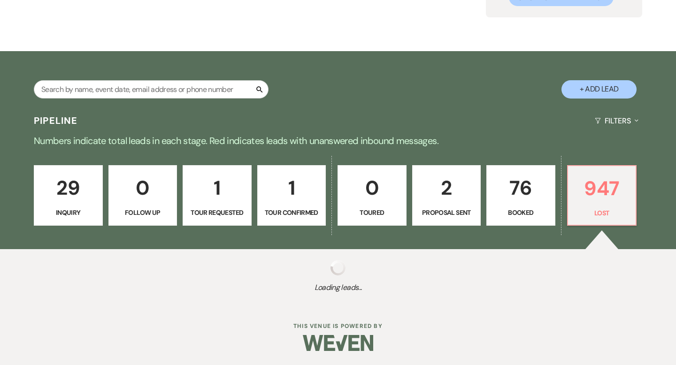
select select "8"
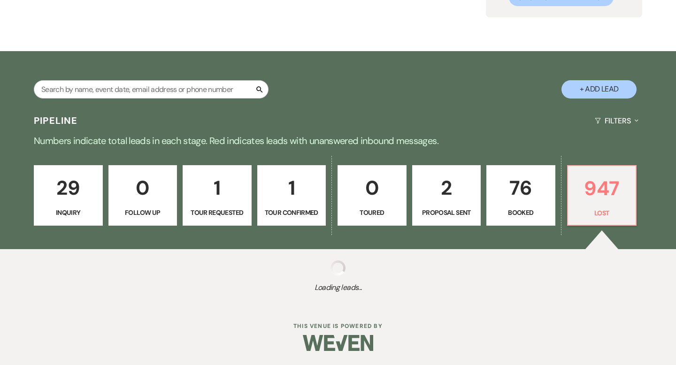
select select "8"
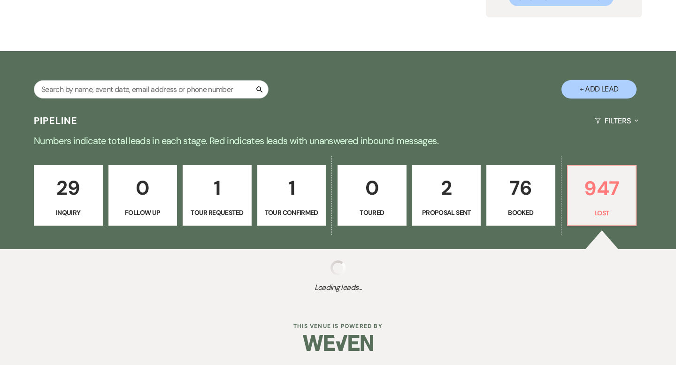
select select "8"
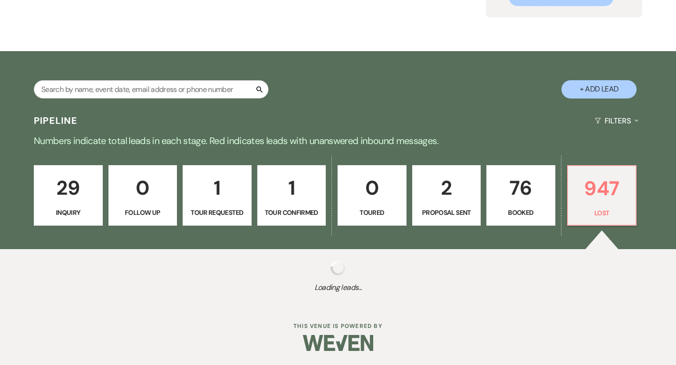
select select "8"
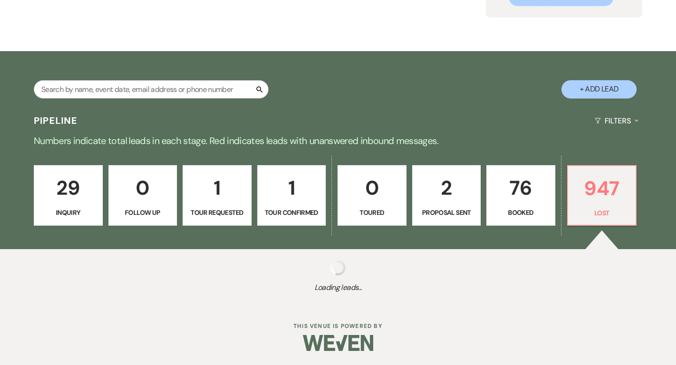
select select "8"
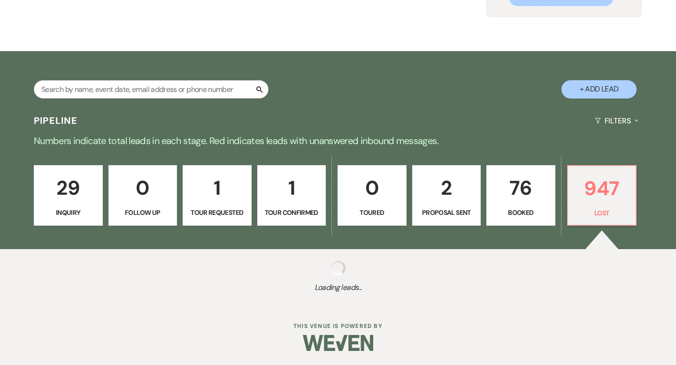
select select "8"
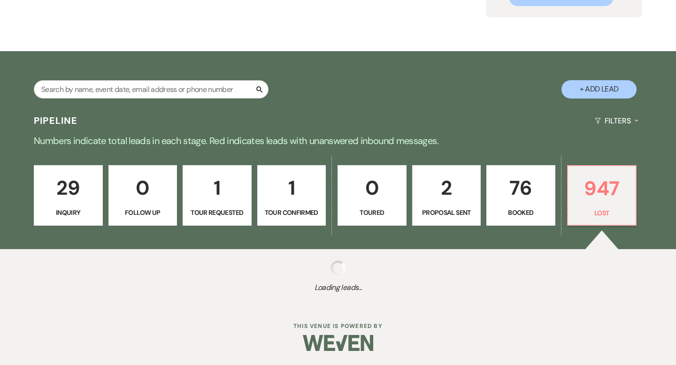
select select "8"
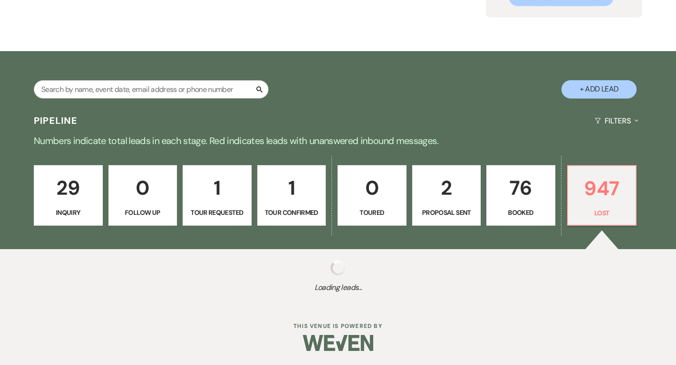
select select "8"
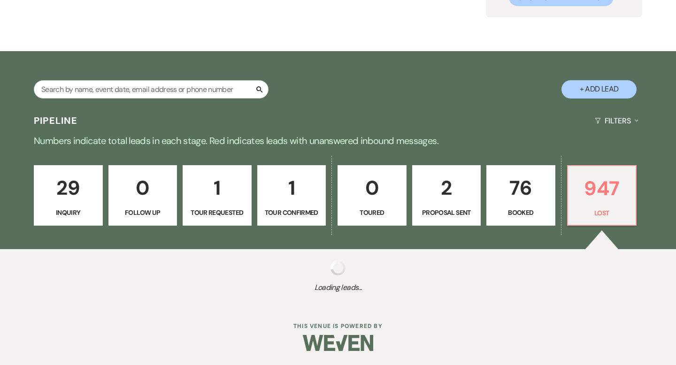
select select "8"
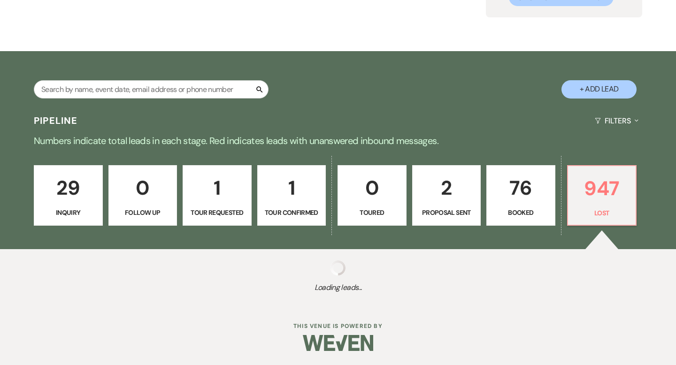
select select "8"
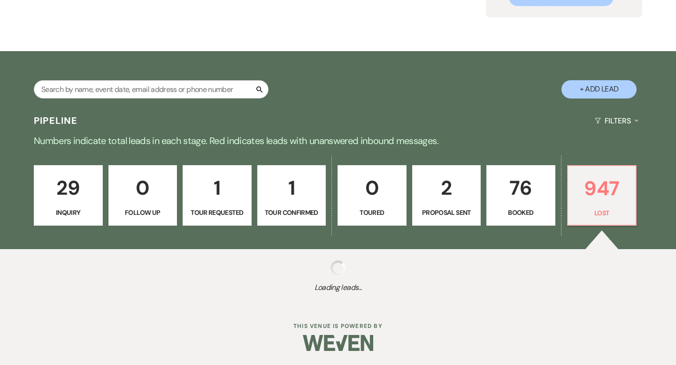
select select "8"
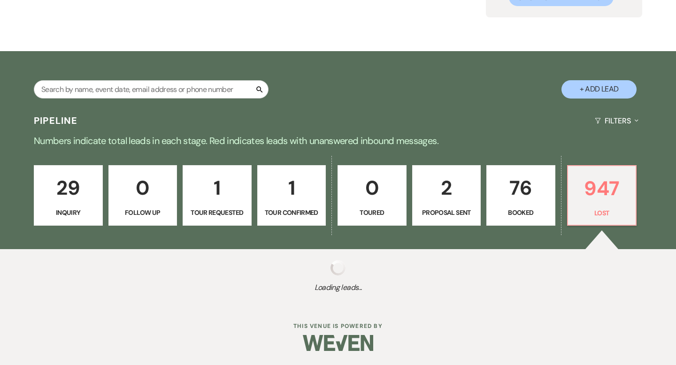
select select "8"
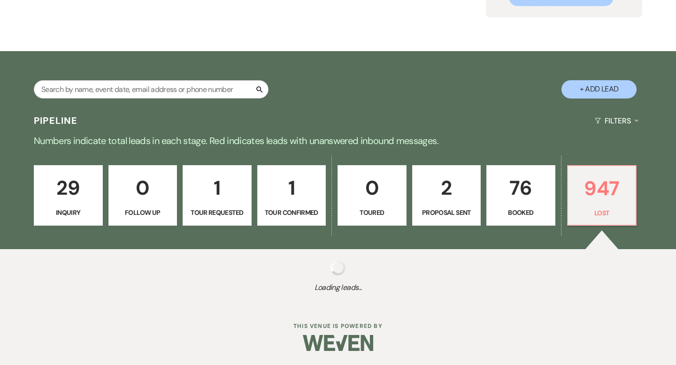
select select "8"
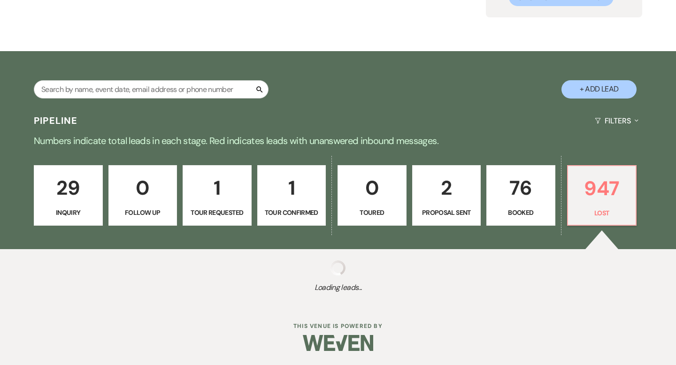
select select "8"
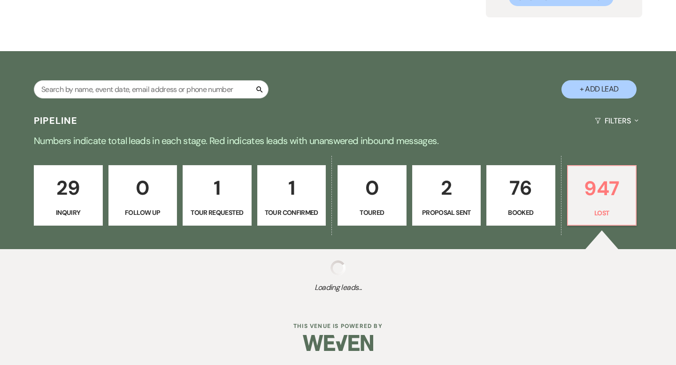
select select "8"
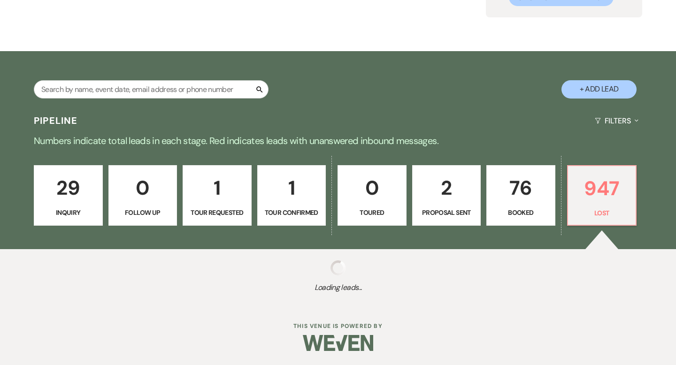
select select "8"
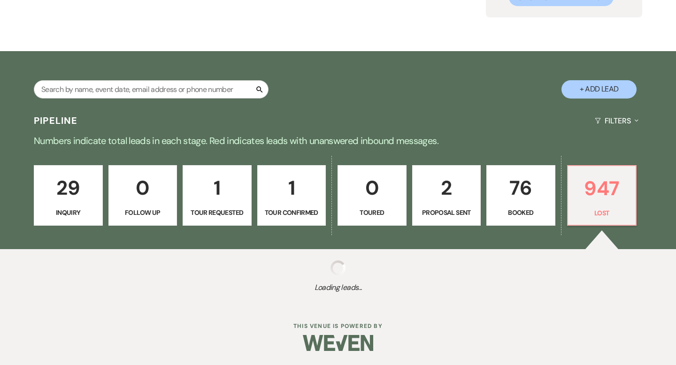
select select "8"
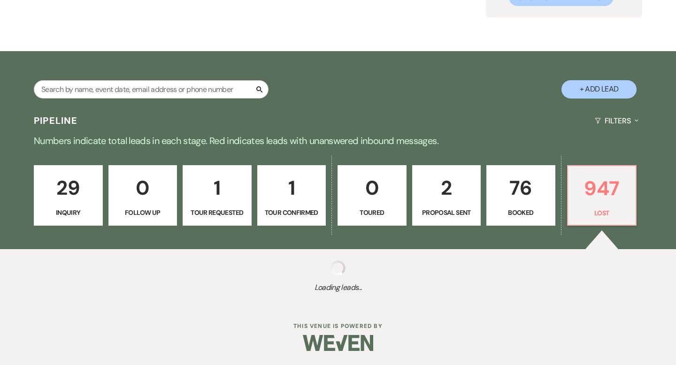
select select "8"
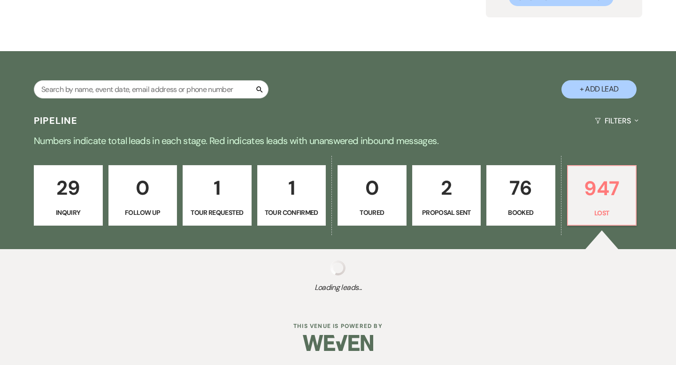
select select "8"
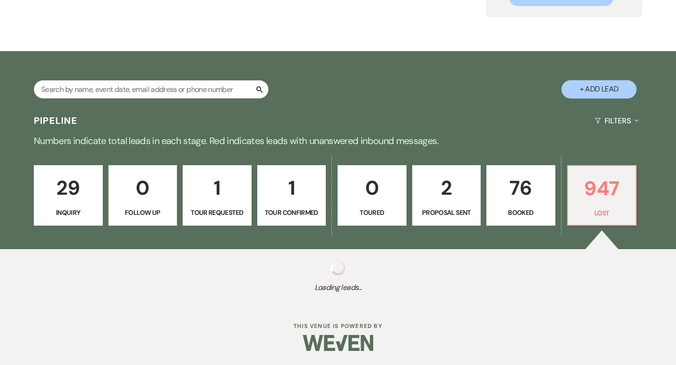
select select "8"
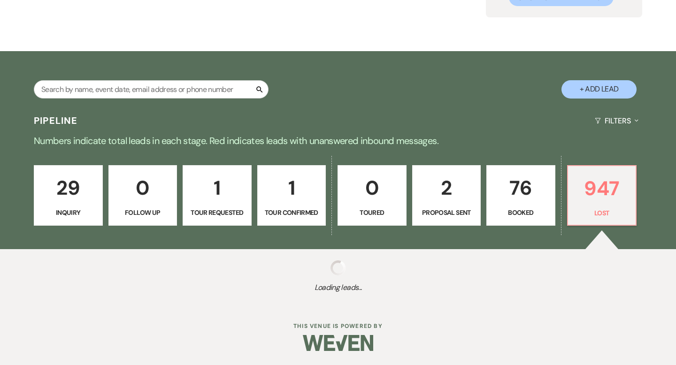
select select "8"
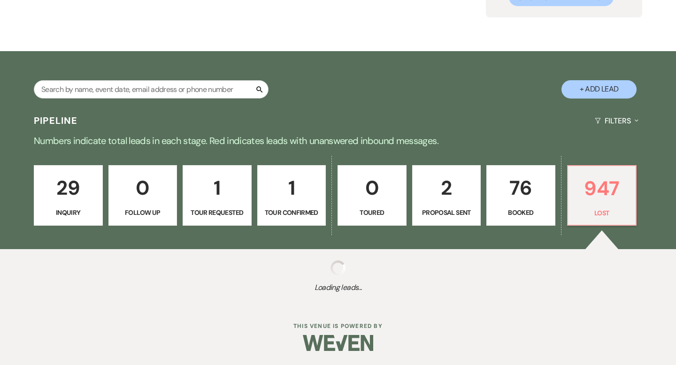
select select "8"
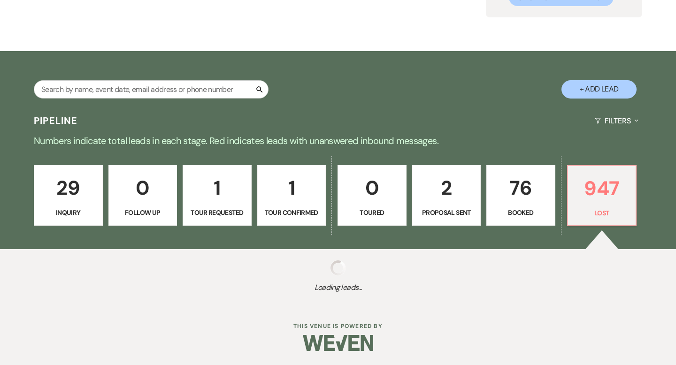
select select "8"
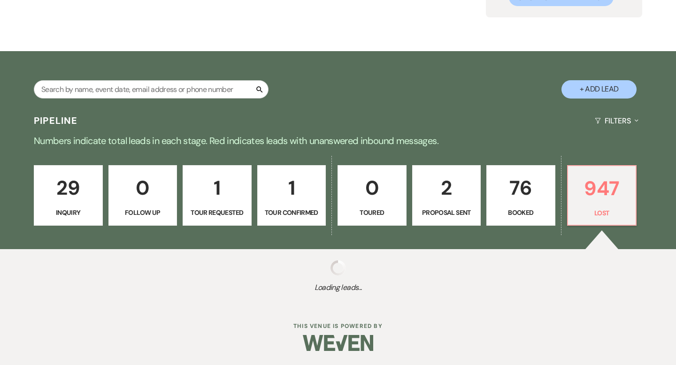
select select "8"
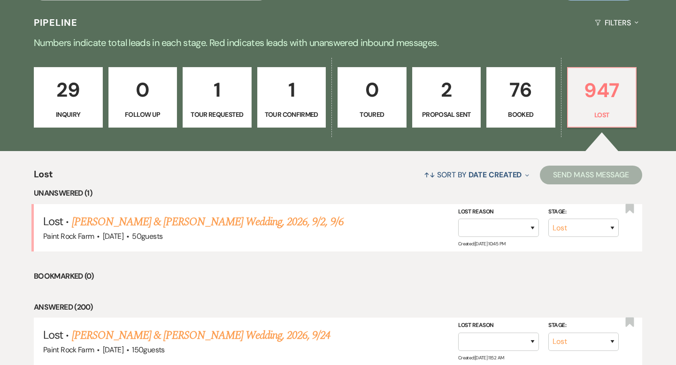
scroll to position [214, 0]
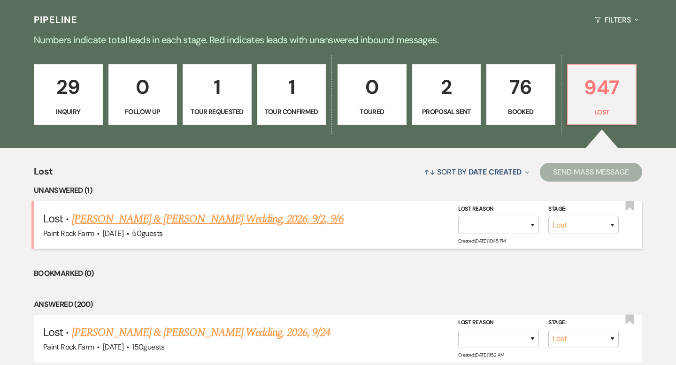
click at [264, 218] on link "[PERSON_NAME] & [PERSON_NAME] Wedding, 2026, 9/2, 9/6" at bounding box center [208, 219] width 272 height 17
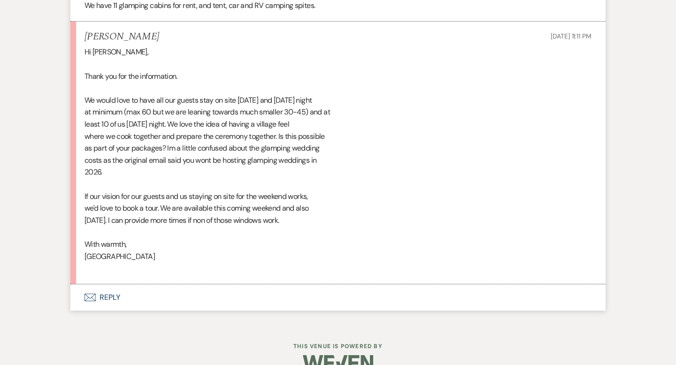
scroll to position [1221, 0]
click at [112, 295] on button "Envelope Reply" at bounding box center [337, 296] width 535 height 26
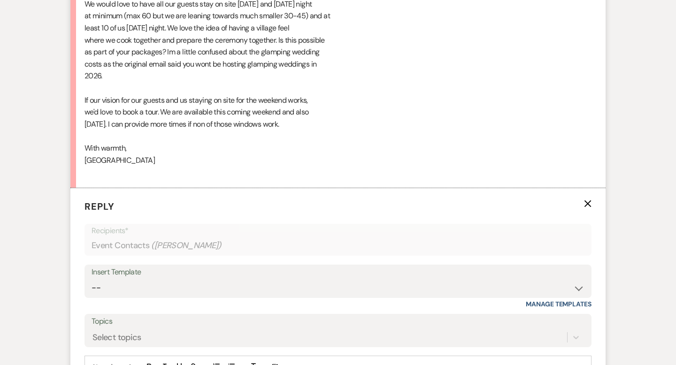
scroll to position [1340, 0]
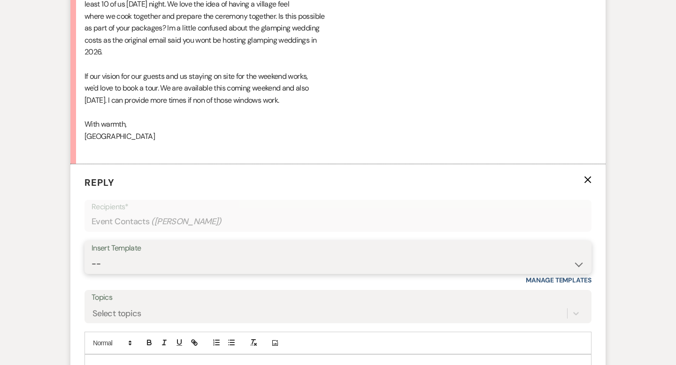
click at [579, 264] on select "-- Tour Request Response Contract (Pre-Booked Leads) Inquiry Follow Up Thank yo…" at bounding box center [338, 264] width 493 height 18
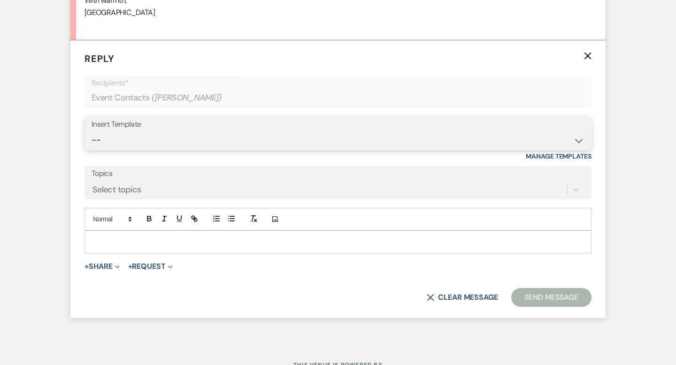
scroll to position [1473, 0]
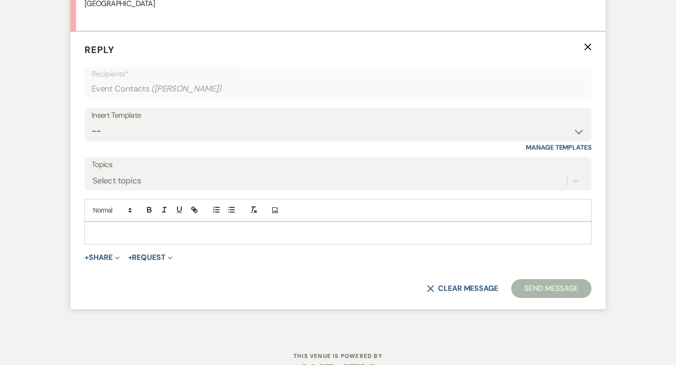
click at [103, 230] on p at bounding box center [338, 233] width 492 height 10
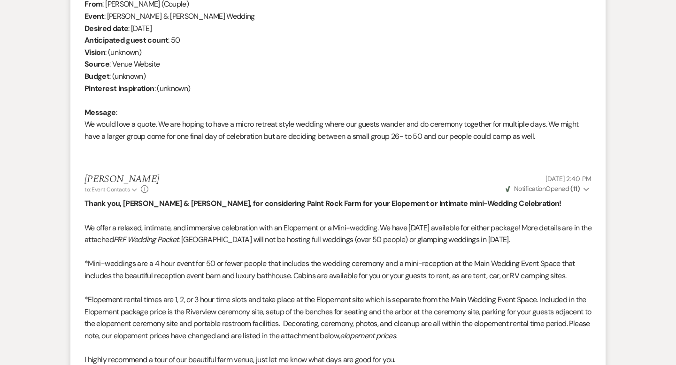
scroll to position [396, 0]
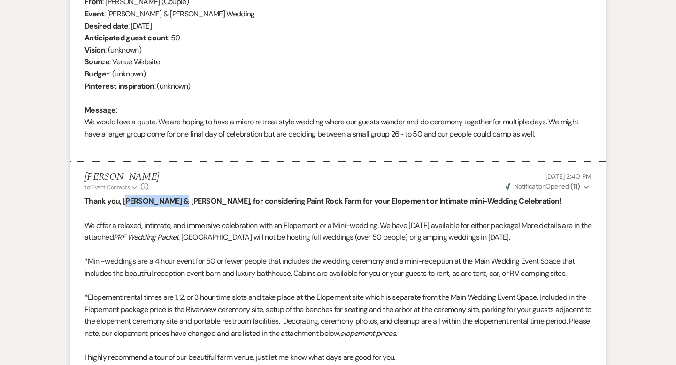
drag, startPoint x: 124, startPoint y: 200, endPoint x: 181, endPoint y: 202, distance: 56.4
click at [181, 202] on strong "Thank you, [PERSON_NAME] & [PERSON_NAME], for considering Paint Rock Farm for y…" at bounding box center [323, 201] width 477 height 10
copy strong "[PERSON_NAME] & Madison"
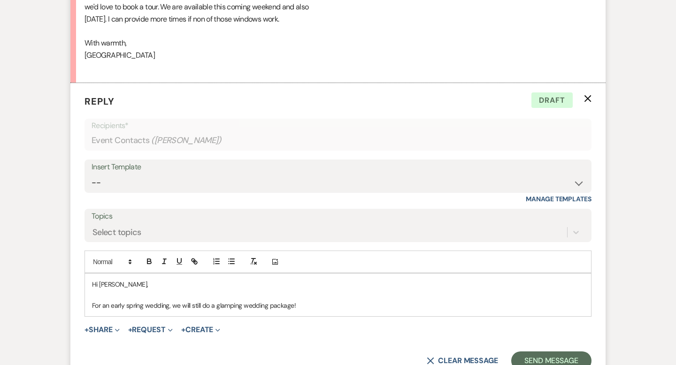
scroll to position [1416, 0]
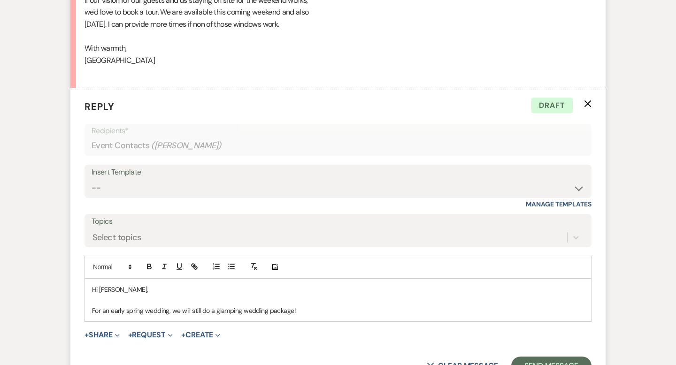
click at [294, 310] on p "For an early spring wedding, we will still do a glamping wedding package!" at bounding box center [338, 311] width 492 height 10
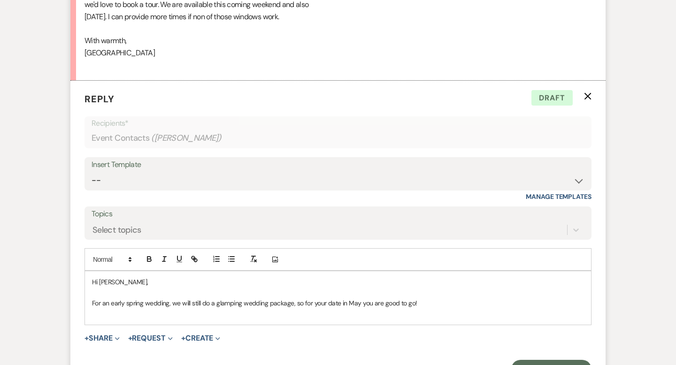
scroll to position [1441, 0]
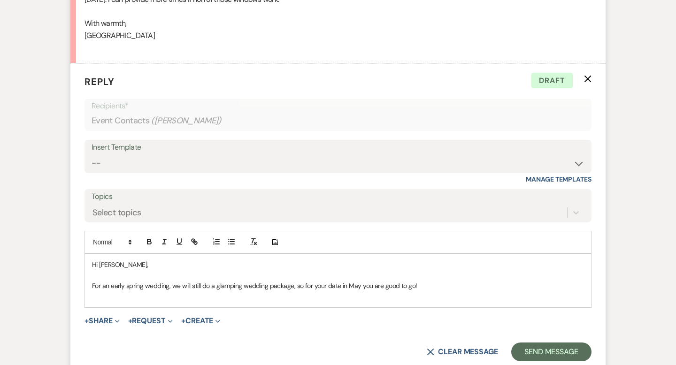
click at [434, 287] on p "For an early spring wedding, we will still do a glamping wedding package, so fo…" at bounding box center [338, 286] width 492 height 10
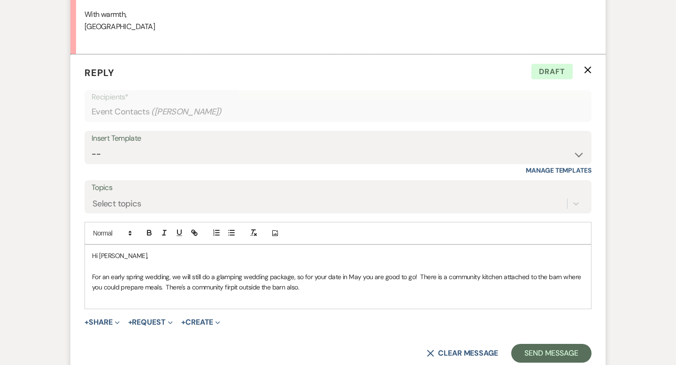
scroll to position [1451, 0]
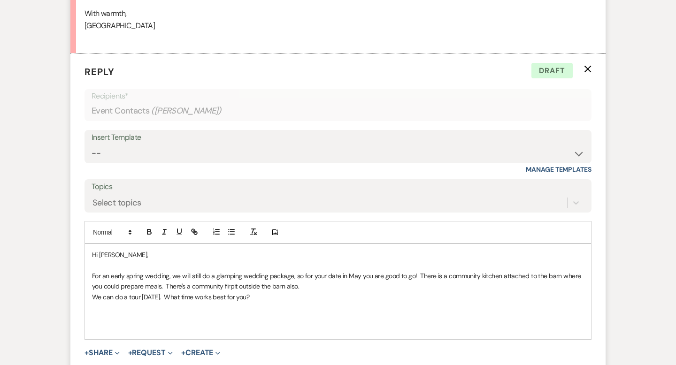
click at [230, 287] on p "For an early spring wedding, we will still do a glamping wedding package, so fo…" at bounding box center [338, 281] width 492 height 21
click at [274, 300] on p "We can do a tour [DATE]. What time works best for you?" at bounding box center [338, 297] width 492 height 10
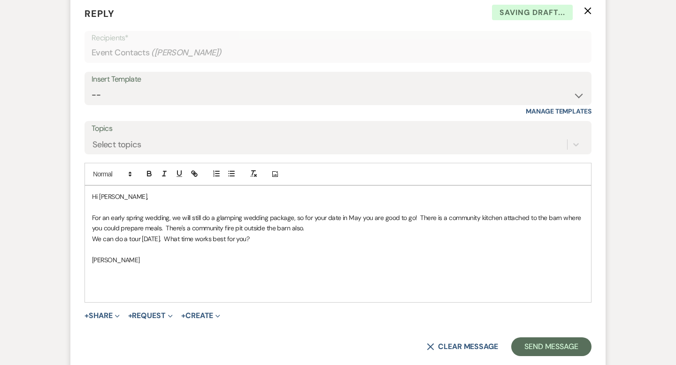
scroll to position [1510, 0]
click at [540, 344] on button "Send Message" at bounding box center [552, 346] width 80 height 19
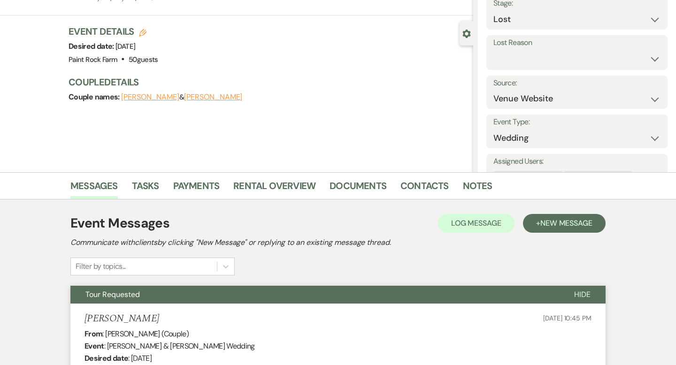
scroll to position [0, 0]
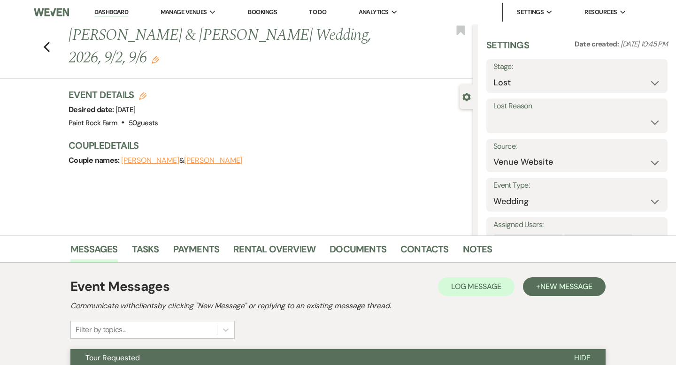
click at [158, 59] on icon "Edit" at bounding box center [156, 60] width 8 height 8
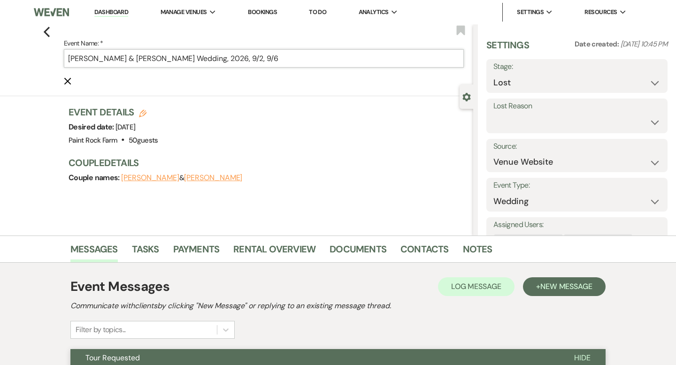
click at [298, 60] on input "[PERSON_NAME] & [PERSON_NAME] Wedding, 2026, 9/2, 9/6" at bounding box center [264, 58] width 400 height 18
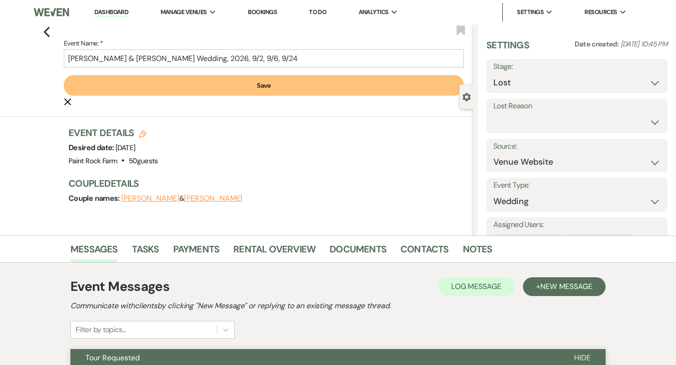
click at [273, 87] on button "Save" at bounding box center [264, 85] width 400 height 21
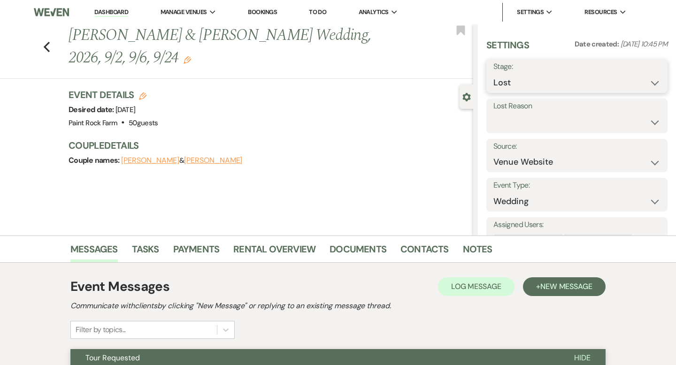
click at [654, 84] on select "Inquiry Follow Up Tour Requested Tour Confirmed Toured Proposal Sent Booked Lost" at bounding box center [577, 83] width 167 height 18
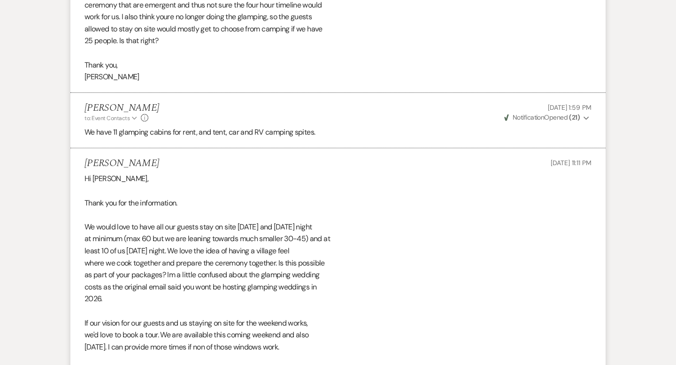
scroll to position [1391, 0]
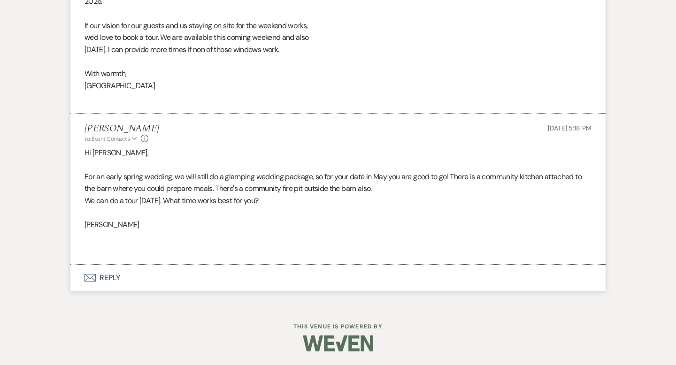
click at [109, 279] on button "Envelope Reply" at bounding box center [337, 278] width 535 height 26
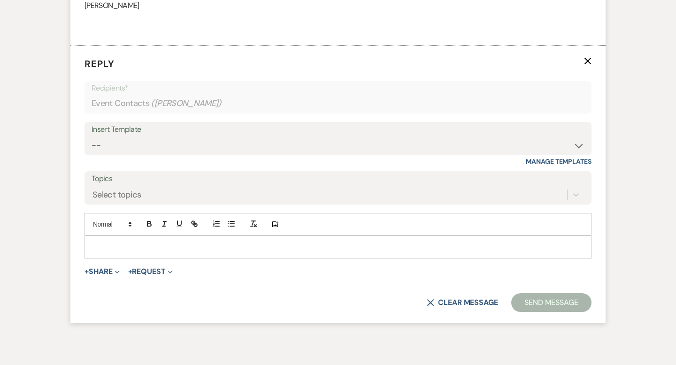
scroll to position [1612, 0]
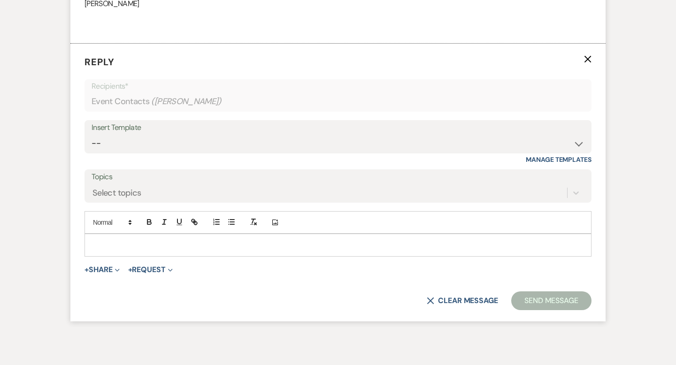
click at [101, 242] on p at bounding box center [338, 245] width 492 height 10
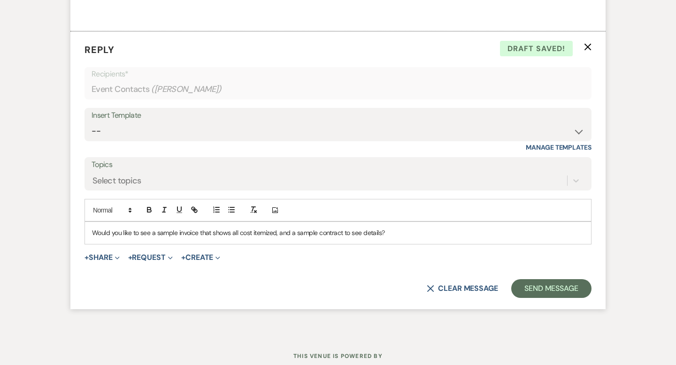
scroll to position [1625, 0]
click at [533, 286] on button "Send Message" at bounding box center [552, 288] width 80 height 19
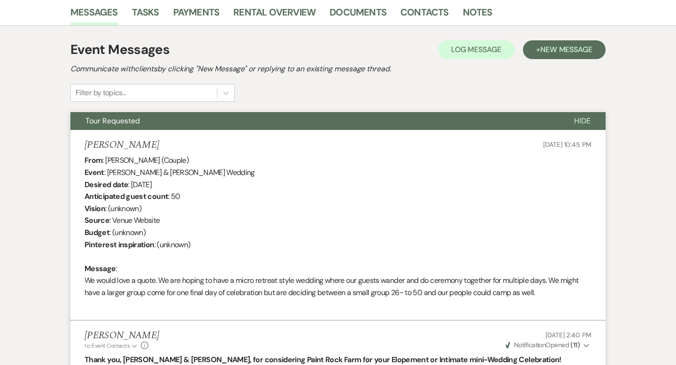
scroll to position [0, 0]
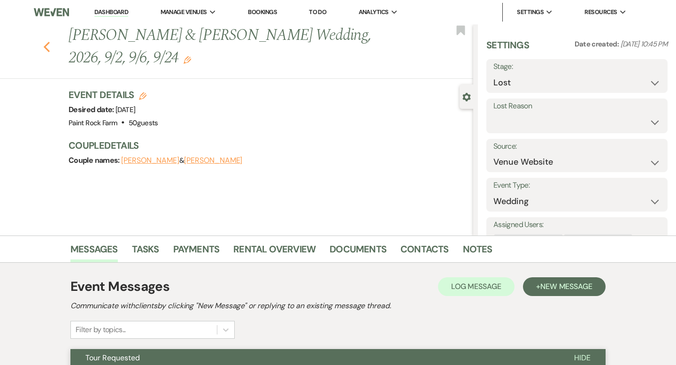
click at [45, 45] on icon "Previous" at bounding box center [46, 46] width 7 height 11
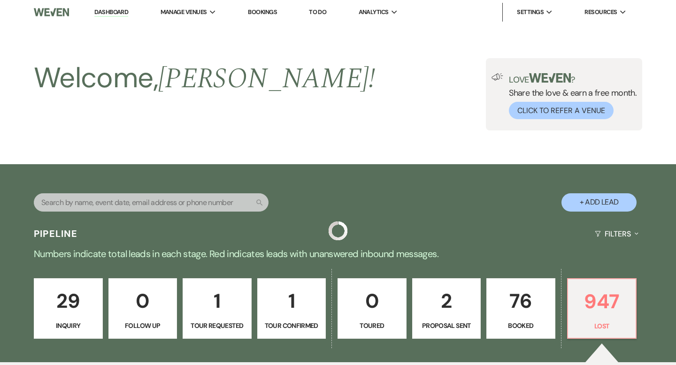
scroll to position [214, 0]
